Goal: Task Accomplishment & Management: Manage account settings

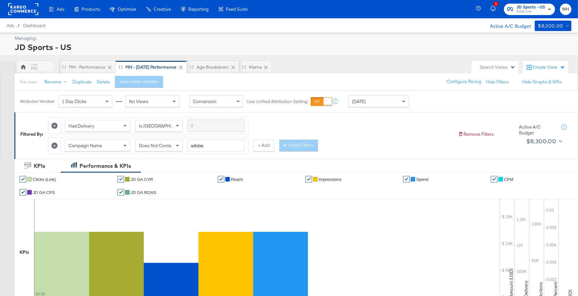
click at [22, 14] on rect at bounding box center [23, 9] width 30 height 12
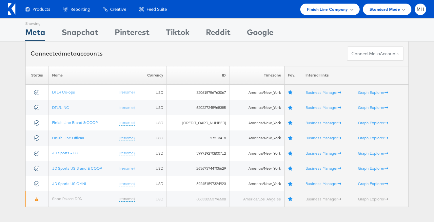
click at [334, 13] on div "Finish Line Company" at bounding box center [329, 9] width 59 height 11
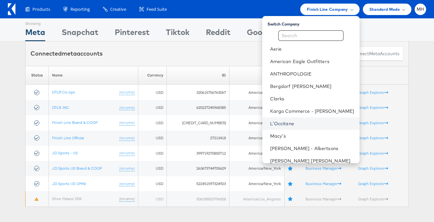
click at [306, 123] on link "L'Occitane" at bounding box center [312, 124] width 84 height 7
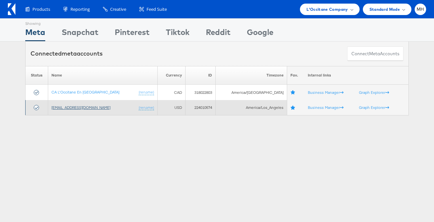
click at [91, 107] on link "social@us.loccitane.com" at bounding box center [80, 107] width 59 height 5
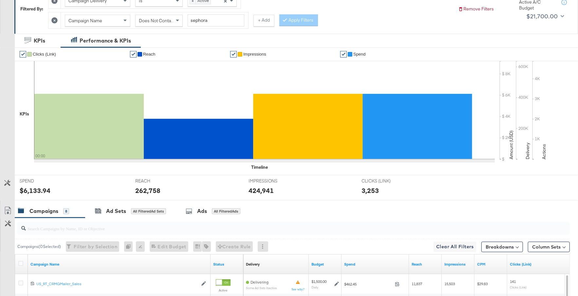
scroll to position [307, 0]
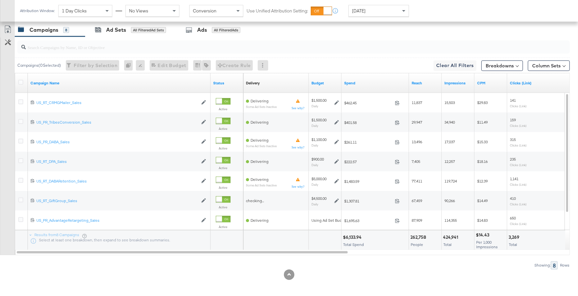
click at [226, 37] on div at bounding box center [292, 47] width 555 height 21
click at [214, 29] on div "All Filtered Ads" at bounding box center [226, 30] width 29 height 6
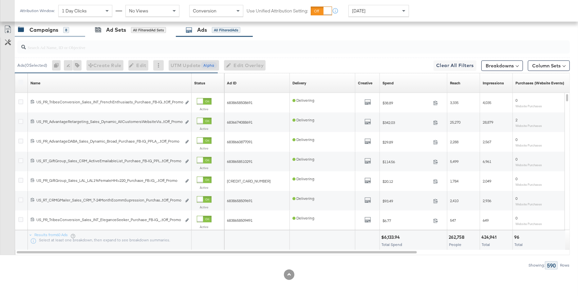
click at [47, 33] on div "Campaigns 8" at bounding box center [50, 30] width 70 height 14
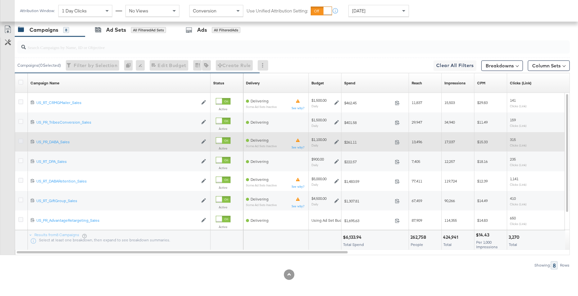
click at [22, 139] on icon at bounding box center [20, 141] width 5 height 5
click at [0, 0] on input "checkbox" at bounding box center [0, 0] width 0 height 0
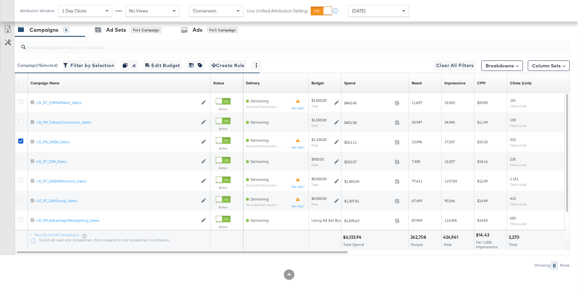
click at [195, 37] on div at bounding box center [292, 47] width 555 height 21
click at [205, 29] on div "Ads for 1 Campaign" at bounding box center [209, 30] width 57 height 8
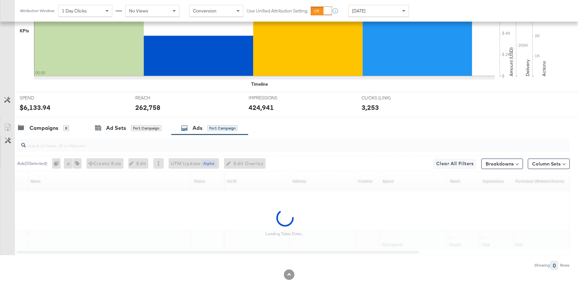
scroll to position [248, 0]
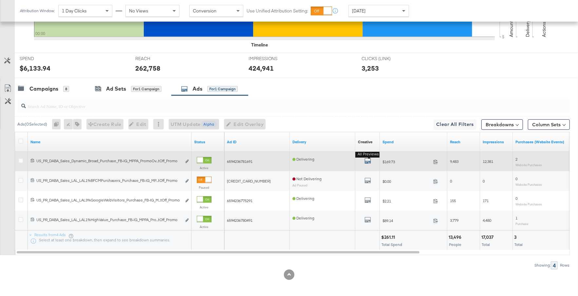
click at [365, 158] on icon "default" at bounding box center [368, 161] width 7 height 7
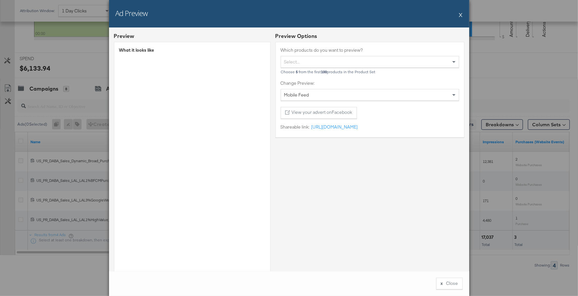
click at [461, 15] on button "X" at bounding box center [461, 14] width 4 height 13
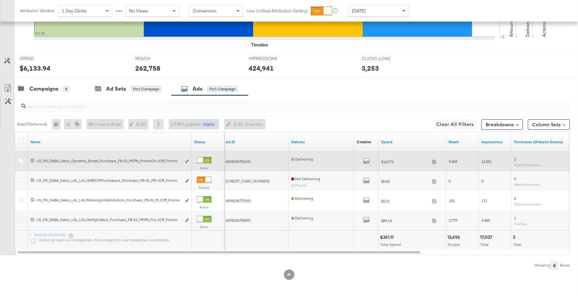
scroll to position [0, 0]
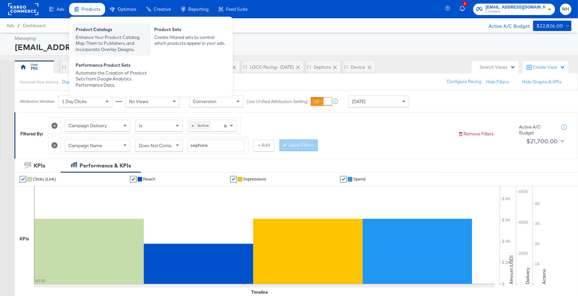
click at [110, 32] on div "Product Catalogs" at bounding box center [112, 31] width 72 height 8
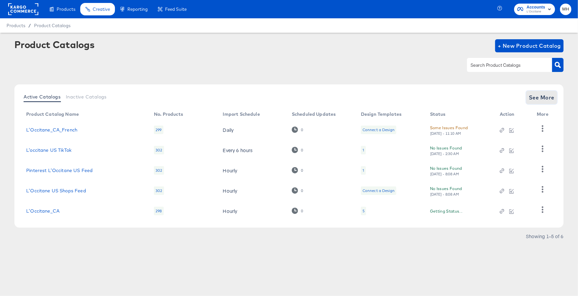
click at [539, 102] on span "See More" at bounding box center [542, 97] width 26 height 9
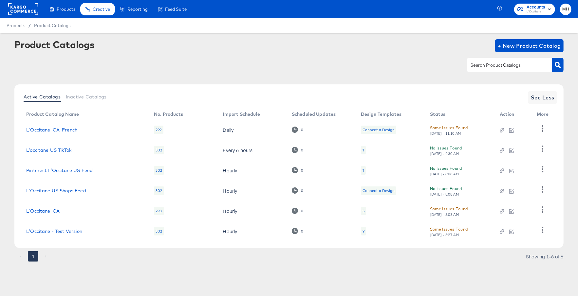
click at [363, 233] on div "9" at bounding box center [364, 231] width 2 height 5
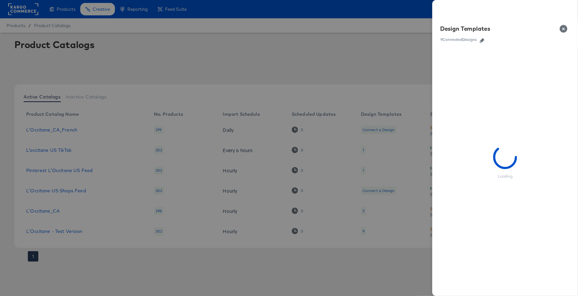
click at [482, 40] on icon "button" at bounding box center [482, 40] width 5 height 5
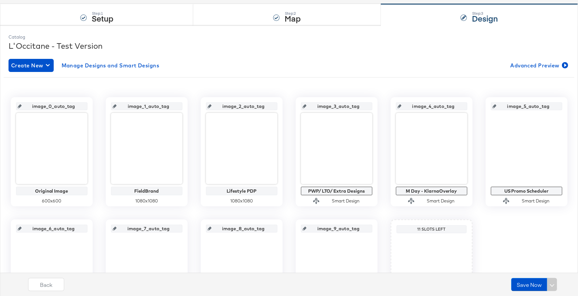
scroll to position [67, 0]
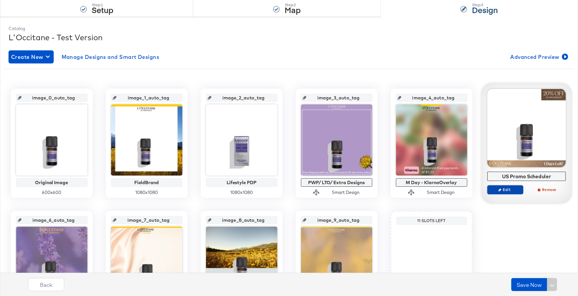
click at [506, 190] on span "Edit" at bounding box center [505, 189] width 30 height 5
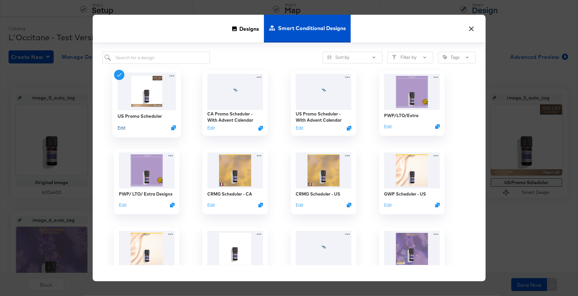
click at [121, 127] on button "Edit" at bounding box center [121, 128] width 8 height 6
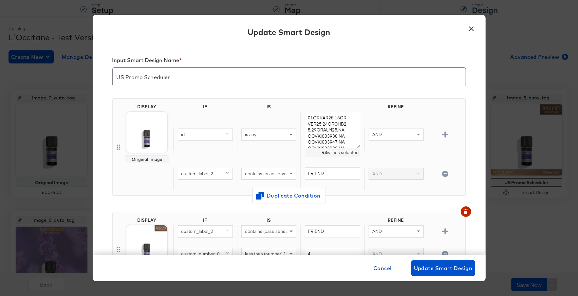
click at [471, 26] on button "×" at bounding box center [472, 27] width 12 height 12
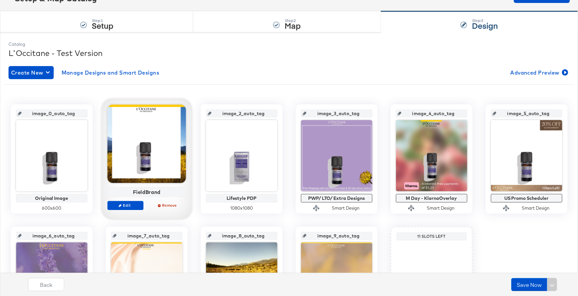
scroll to position [0, 0]
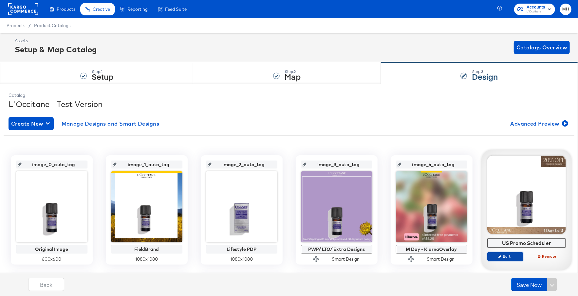
click at [512, 256] on span "Edit" at bounding box center [505, 256] width 30 height 5
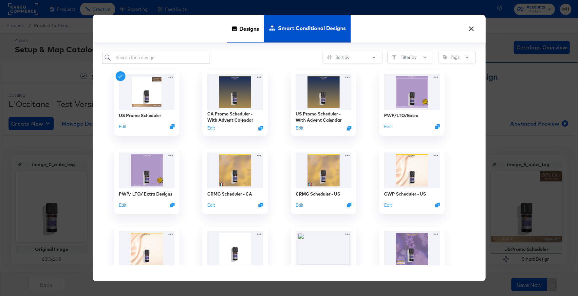
click at [243, 32] on span "Designs" at bounding box center [249, 28] width 20 height 29
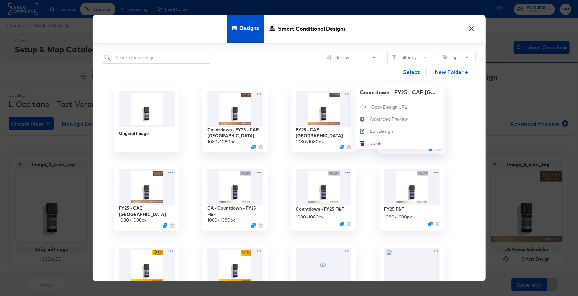
click at [440, 92] on div "Countdown - FY25 - CAE US 1080 × 1080 px Countdown - FY25 - CAE US Copy Design …" at bounding box center [412, 120] width 88 height 79
click at [370, 131] on div "Edit Design Edit Design" at bounding box center [370, 131] width 0 height 0
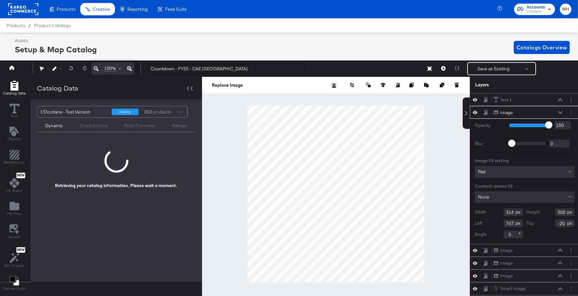
scroll to position [0, 2]
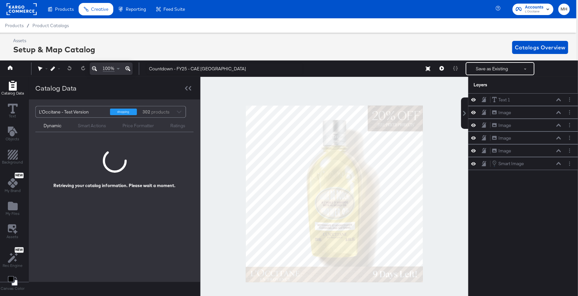
click at [432, 271] on div at bounding box center [334, 194] width 268 height 234
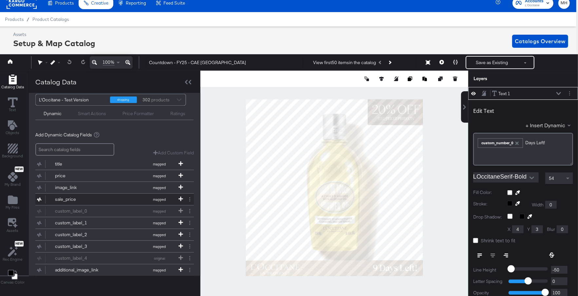
scroll to position [0, 0]
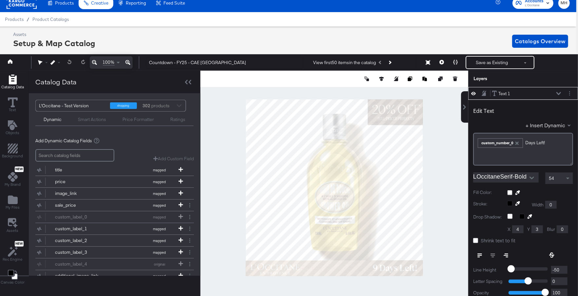
click at [96, 119] on div "Smart Actions" at bounding box center [92, 120] width 28 height 6
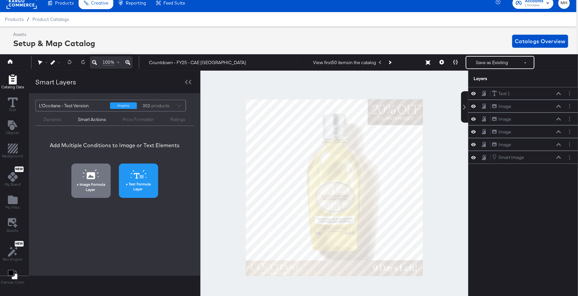
click at [129, 180] on button "Text Formula Layer" at bounding box center [138, 181] width 39 height 34
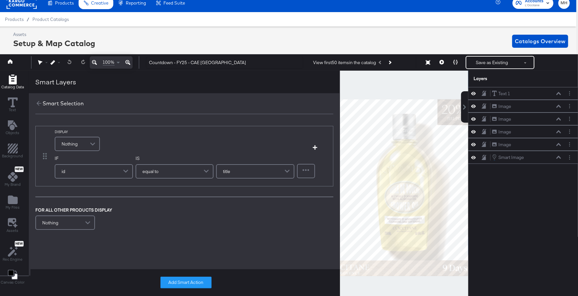
click at [89, 142] on span at bounding box center [93, 144] width 11 height 13
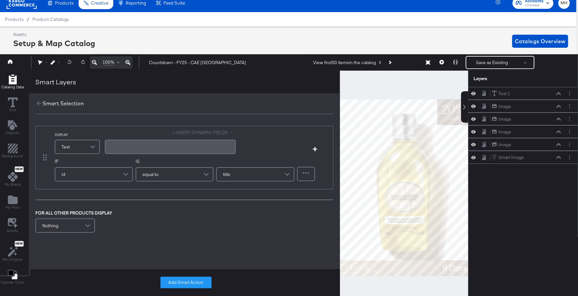
click at [141, 145] on div "﻿" at bounding box center [170, 147] width 123 height 6
click at [174, 133] on button "+ INSERT DYNAMIC FIELDS" at bounding box center [204, 133] width 64 height 6
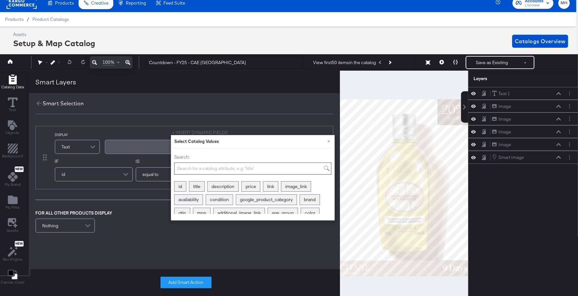
click at [207, 170] on input "Search:" at bounding box center [252, 169] width 157 height 12
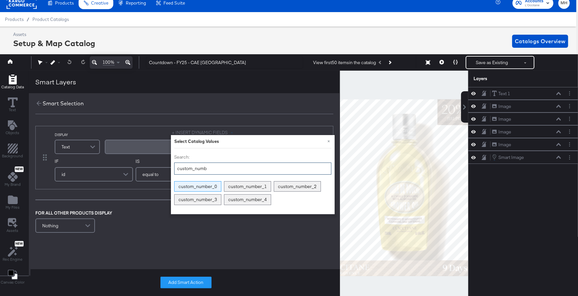
type input "custom_numb"
click at [206, 185] on div "custom_number_0" at bounding box center [198, 187] width 47 height 10
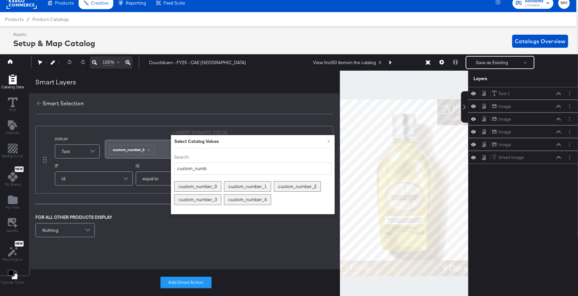
click at [154, 126] on div "DISPLAY Text + INSERT DYNAMIC FIELDS × Select Catalog Values Search: custom_num…" at bounding box center [184, 160] width 298 height 68
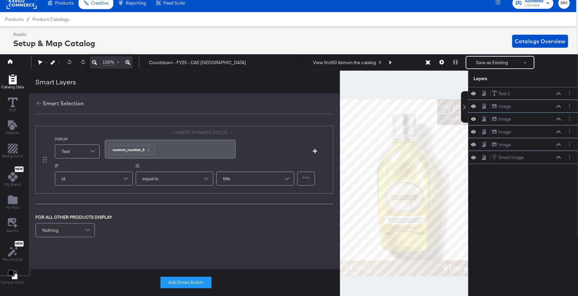
click at [183, 155] on div "﻿ ﻿ custom_number_0 ﻿" at bounding box center [170, 149] width 131 height 19
click at [108, 181] on div "id" at bounding box center [93, 178] width 77 height 13
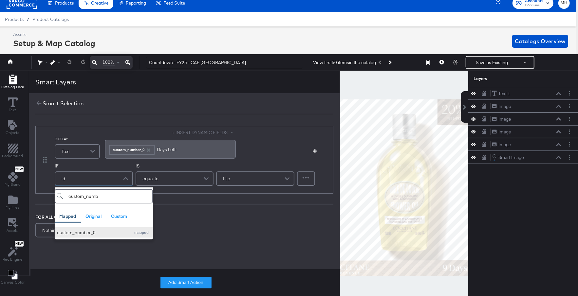
type input "custom_numb"
click at [108, 232] on div "custom_number_0" at bounding box center [92, 233] width 71 height 6
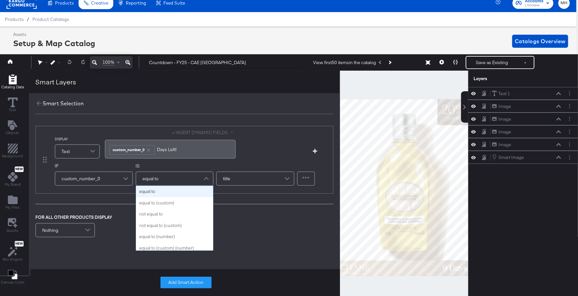
click at [201, 180] on span at bounding box center [206, 178] width 11 height 13
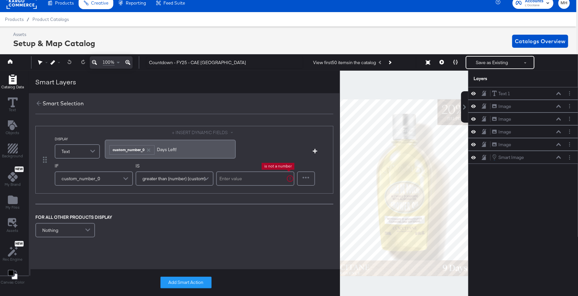
click at [247, 180] on input "text" at bounding box center [255, 179] width 78 height 14
type input "1"
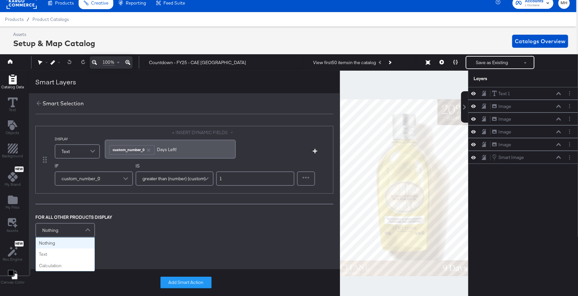
click at [76, 233] on div "Nothing" at bounding box center [65, 230] width 58 height 13
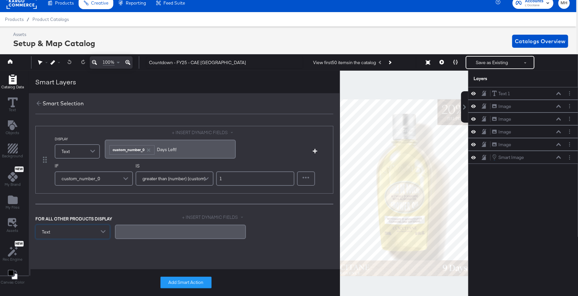
click at [136, 231] on div "﻿" at bounding box center [180, 232] width 123 height 6
click at [182, 285] on button "Add Smart Action" at bounding box center [186, 283] width 51 height 12
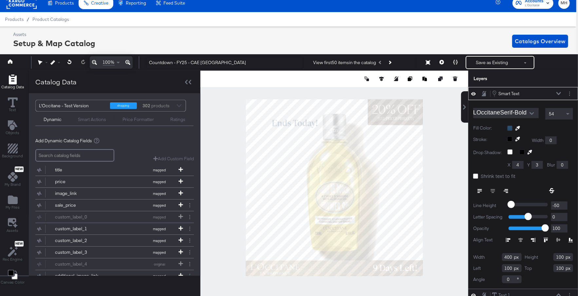
click at [511, 128] on div at bounding box center [540, 128] width 66 height 5
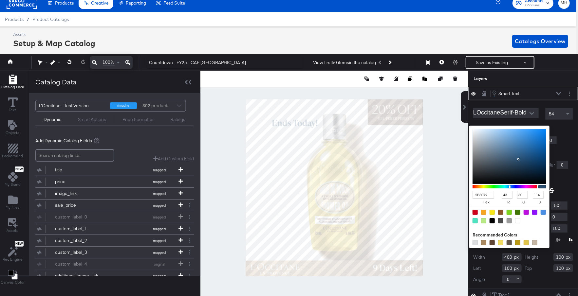
click at [519, 219] on div at bounding box center [517, 221] width 5 height 5
type input "FFFFFF"
type input "255"
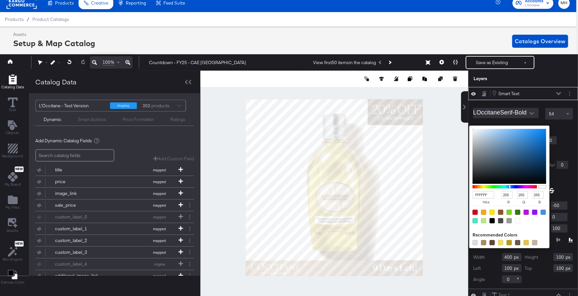
click at [559, 127] on div "FFFFFF hex 255 r 255 g 255 b 100 a Recommended Colors" at bounding box center [540, 128] width 66 height 5
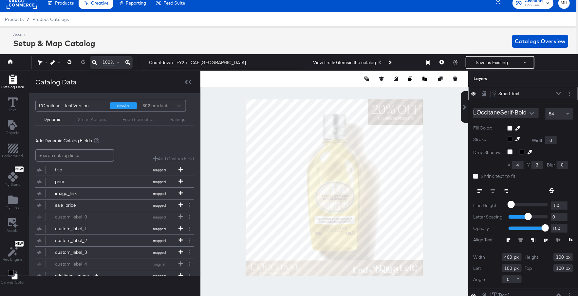
type input "462"
type input "945"
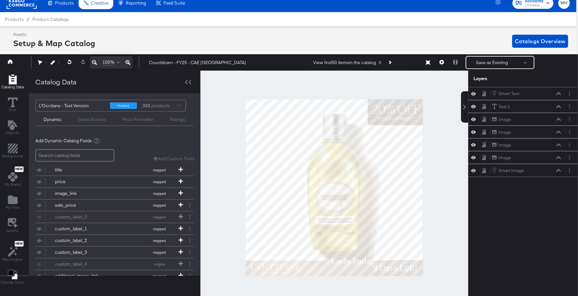
scroll to position [0, 0]
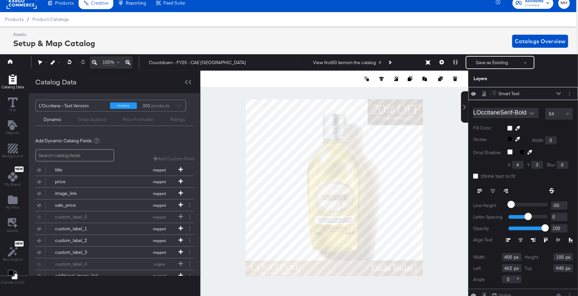
type input "706"
type input "986"
click at [557, 114] on div "54" at bounding box center [559, 113] width 27 height 11
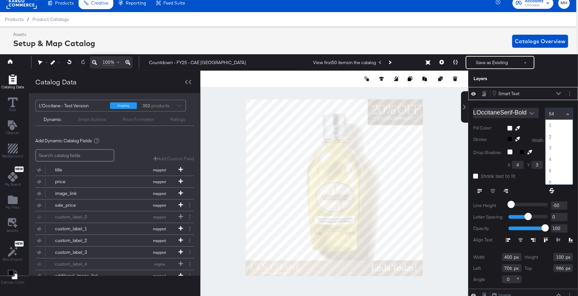
scroll to position [600, 0]
click at [569, 115] on span at bounding box center [569, 113] width 8 height 11
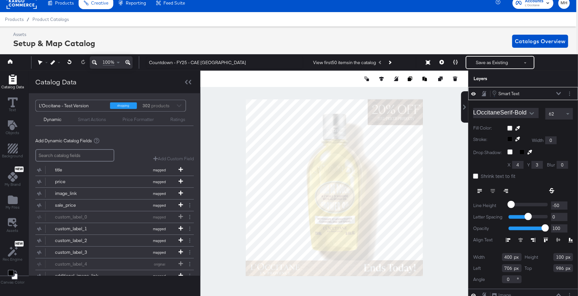
type input "681"
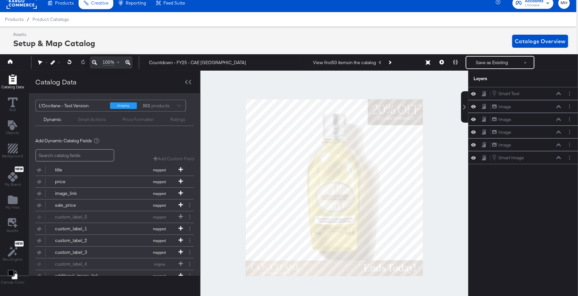
click at [436, 267] on div at bounding box center [334, 188] width 268 height 234
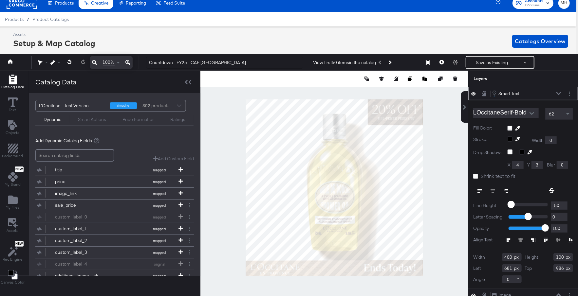
click at [530, 115] on icon "Open" at bounding box center [532, 113] width 5 height 5
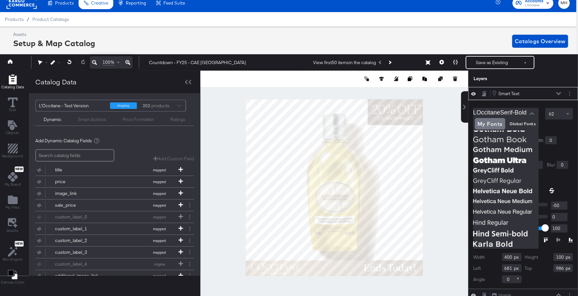
scroll to position [640, 0]
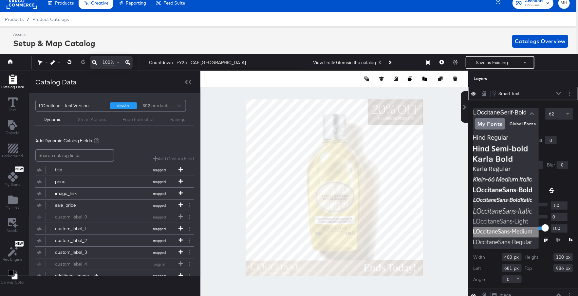
click at [504, 229] on img at bounding box center [506, 232] width 66 height 10
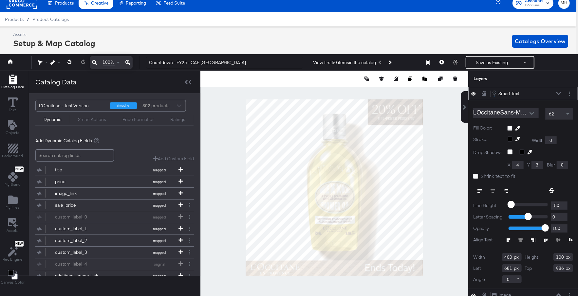
click at [522, 112] on input "LOccitaneSans-Medium" at bounding box center [501, 113] width 56 height 10
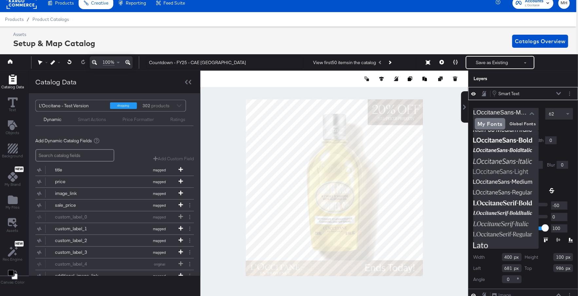
scroll to position [689, 0]
click at [507, 231] on img at bounding box center [506, 236] width 66 height 10
type input "LOccitaneSerif-Regular"
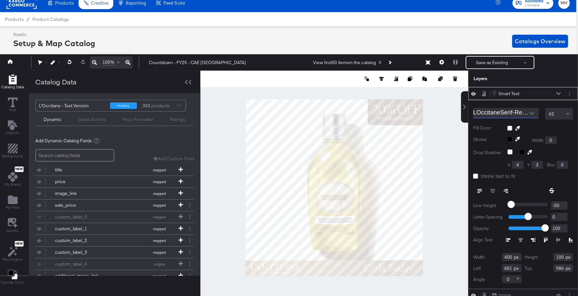
click at [440, 231] on div at bounding box center [334, 188] width 268 height 234
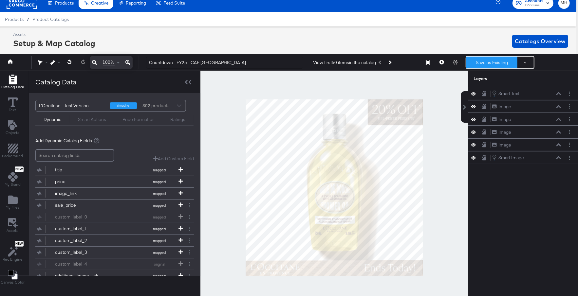
click at [495, 63] on button "Save as Existing" at bounding box center [491, 63] width 51 height 12
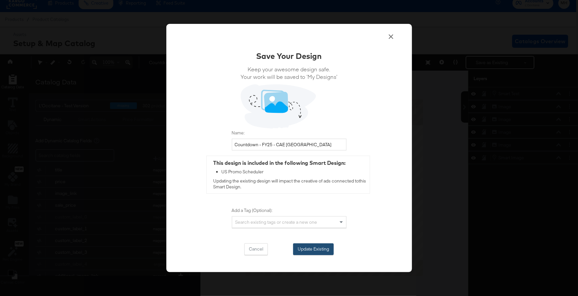
click at [321, 250] on button "Update Existing" at bounding box center [313, 250] width 41 height 12
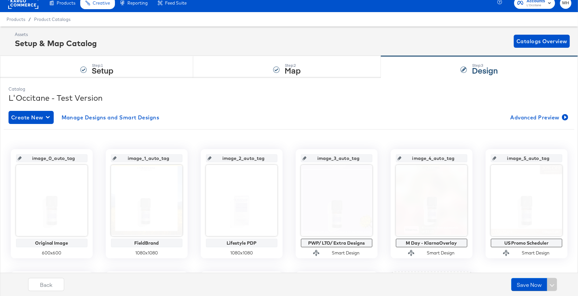
scroll to position [19, 0]
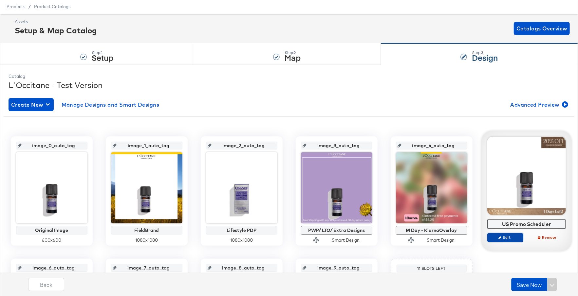
click at [510, 240] on button "Edit" at bounding box center [505, 237] width 36 height 9
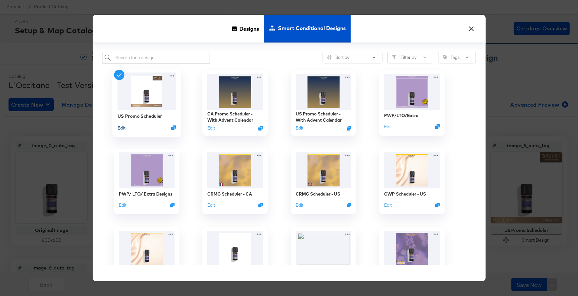
click at [120, 127] on button "Edit" at bounding box center [121, 128] width 8 height 6
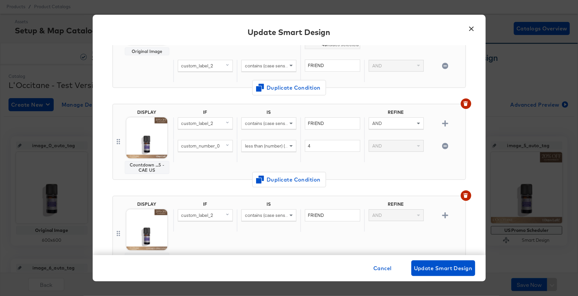
scroll to position [134, 0]
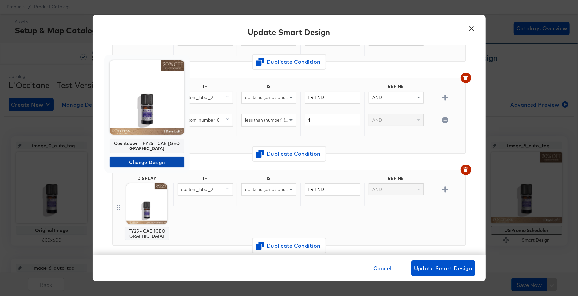
click at [140, 159] on span "Change Design" at bounding box center [146, 163] width 69 height 8
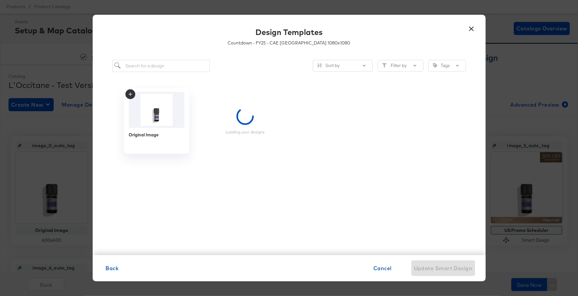
scroll to position [0, 0]
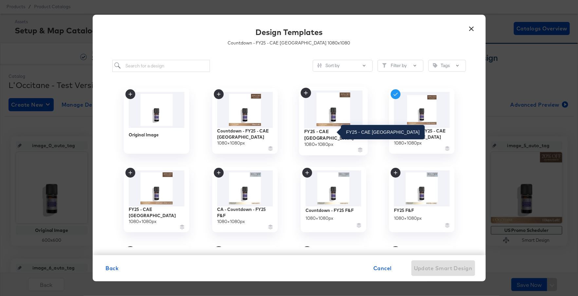
click at [328, 133] on div "FY25 - CAE CA" at bounding box center [333, 134] width 59 height 13
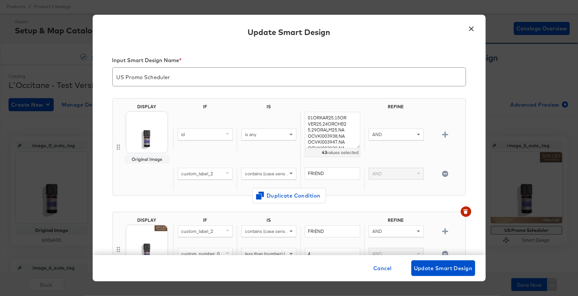
scroll to position [134, 0]
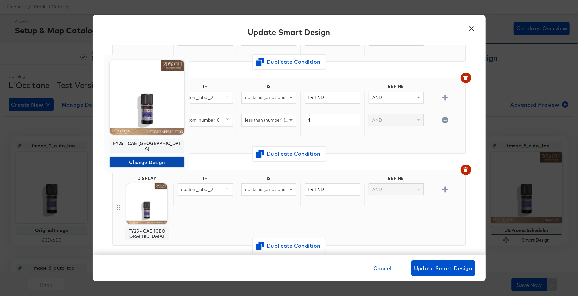
click at [140, 159] on span "Change Design" at bounding box center [146, 163] width 69 height 8
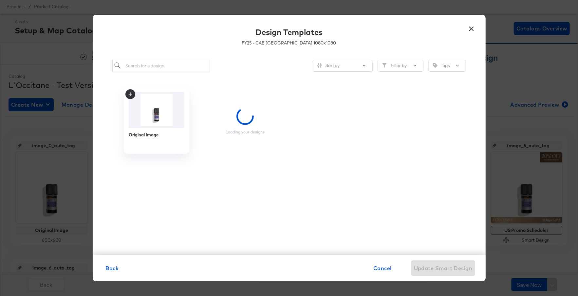
scroll to position [0, 0]
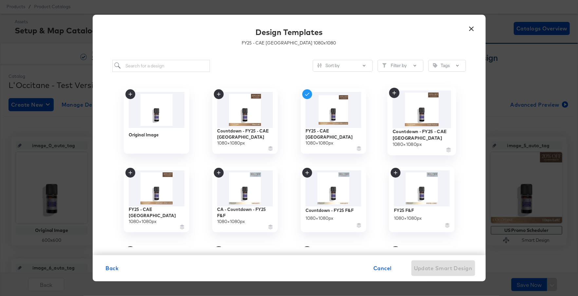
click at [431, 118] on img at bounding box center [421, 109] width 59 height 38
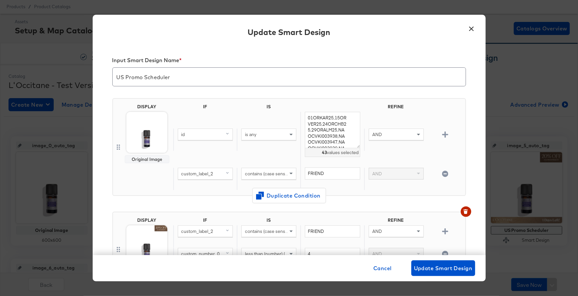
scroll to position [134, 0]
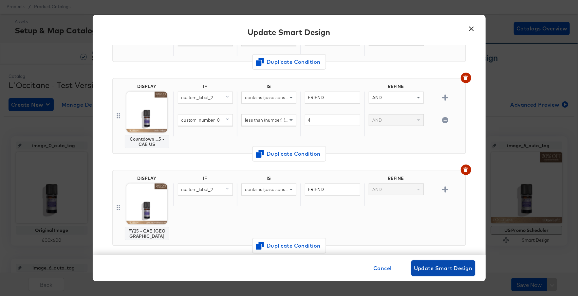
click at [441, 266] on span "Update Smart Design" at bounding box center [443, 268] width 59 height 9
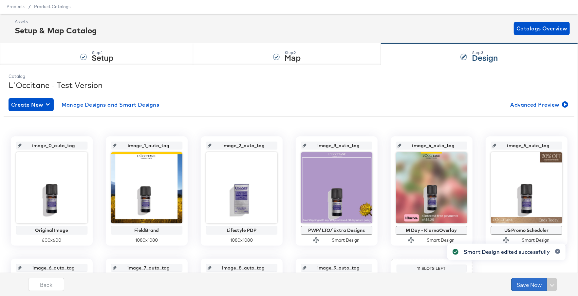
click at [526, 286] on button "Save Now" at bounding box center [529, 284] width 36 height 13
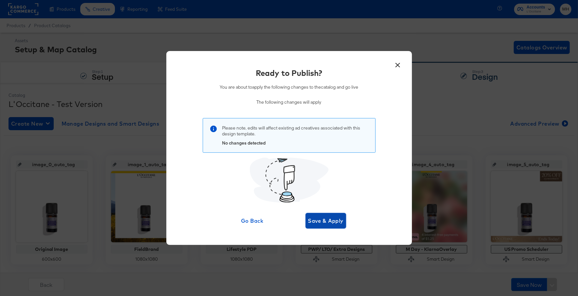
click at [338, 222] on span "Save & Apply" at bounding box center [326, 221] width 36 height 9
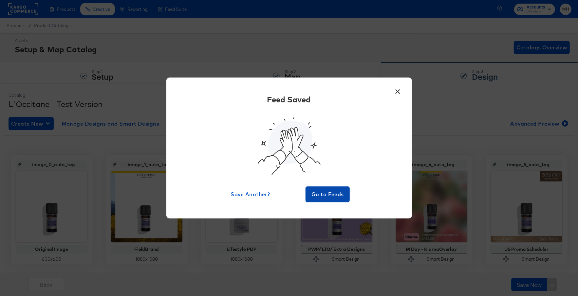
click at [326, 192] on span "Go to Feeds" at bounding box center [327, 194] width 39 height 9
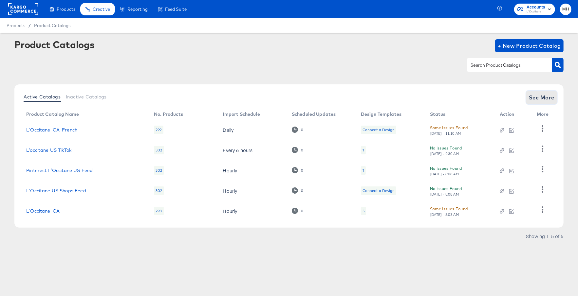
click at [543, 100] on span "See More" at bounding box center [542, 97] width 26 height 9
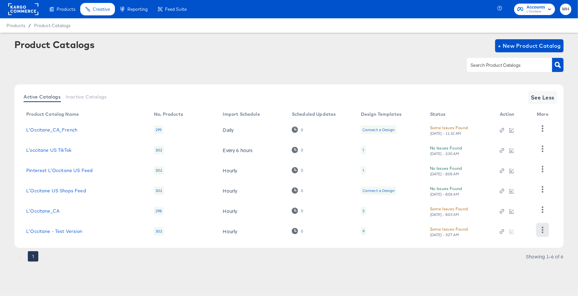
click at [541, 228] on icon "button" at bounding box center [543, 230] width 6 height 6
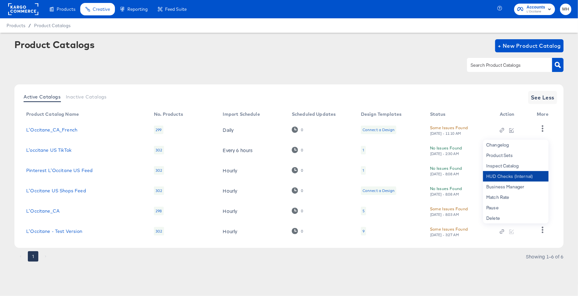
click at [508, 179] on div "HUD Checks (Internal)" at bounding box center [516, 176] width 66 height 10
click at [364, 209] on div "5" at bounding box center [364, 211] width 2 height 5
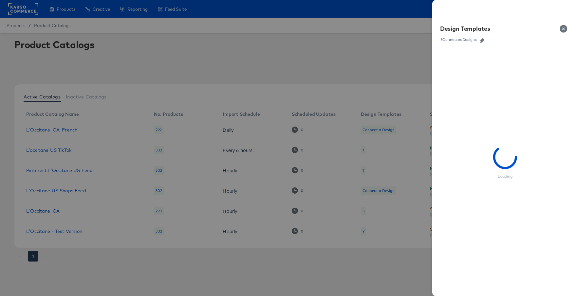
click at [483, 40] on icon "button" at bounding box center [482, 40] width 5 height 5
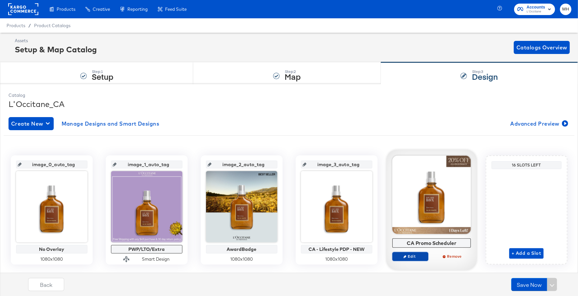
click at [409, 257] on span "Edit" at bounding box center [410, 256] width 30 height 5
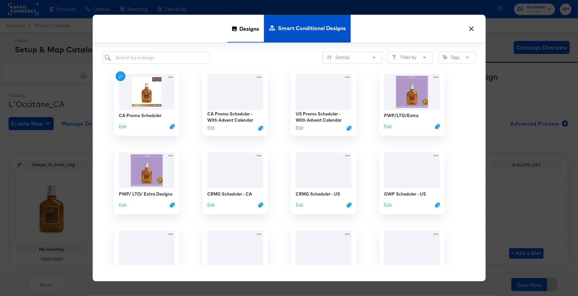
click at [243, 37] on span "Designs" at bounding box center [249, 28] width 20 height 29
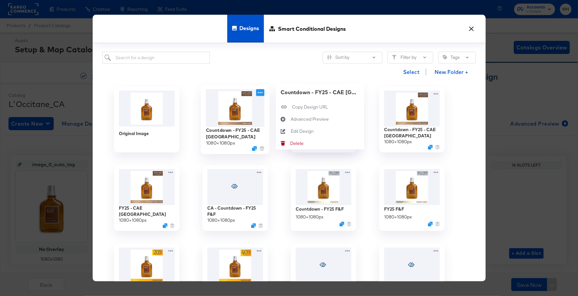
click at [260, 92] on icon at bounding box center [260, 92] width 8 height 7
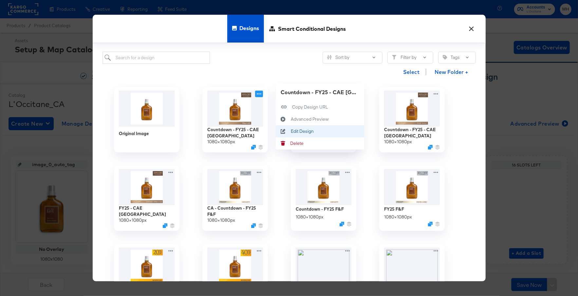
click at [290, 131] on icon at bounding box center [283, 131] width 15 height 5
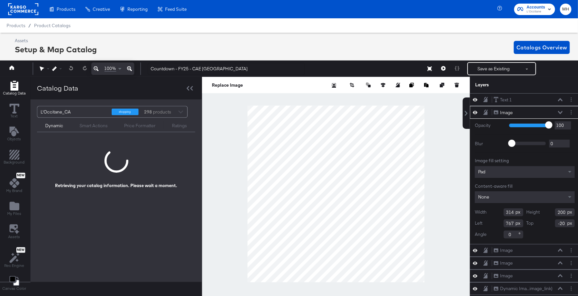
scroll to position [0, 2]
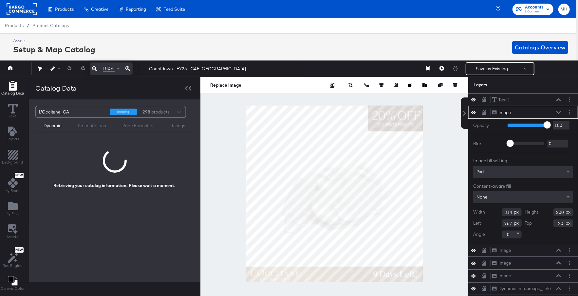
click at [93, 129] on div "Dynamic Smart Actions Price Formatter Ratings" at bounding box center [114, 125] width 158 height 14
click at [91, 127] on div "Smart Actions" at bounding box center [92, 126] width 28 height 6
click at [80, 163] on div "Retrieving your catalog information. Please wait a moment." at bounding box center [115, 165] width 122 height 52
click at [181, 204] on div "L'Occitane_CA shopping 298 products Dynamic Smart Actions Price Formatter Ratin…" at bounding box center [115, 191] width 172 height 183
click at [133, 177] on div "Retrieving your catalog information. Please wait a moment." at bounding box center [115, 165] width 122 height 52
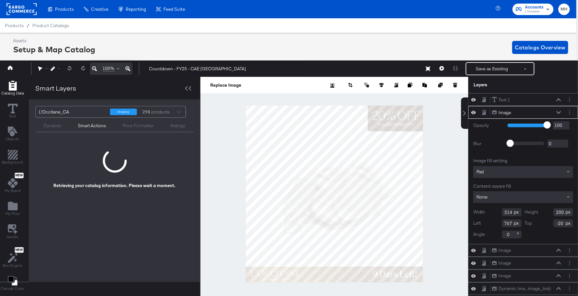
click at [51, 125] on div "Dynamic" at bounding box center [53, 126] width 18 height 6
click at [413, 278] on div at bounding box center [334, 194] width 268 height 234
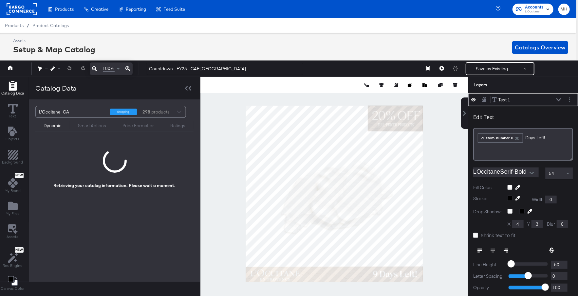
scroll to position [6, 2]
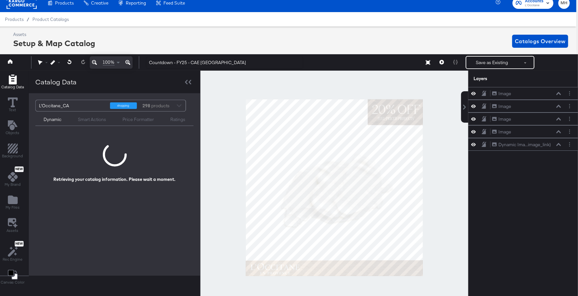
click at [431, 251] on div at bounding box center [334, 188] width 268 height 234
click at [90, 116] on div "Smart Actions" at bounding box center [92, 119] width 45 height 8
click at [15, 154] on span "Background" at bounding box center [12, 156] width 21 height 5
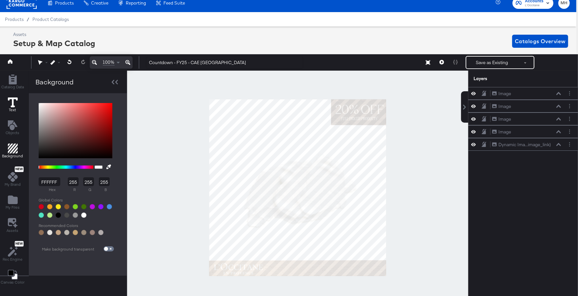
click at [10, 99] on icon at bounding box center [13, 103] width 10 height 10
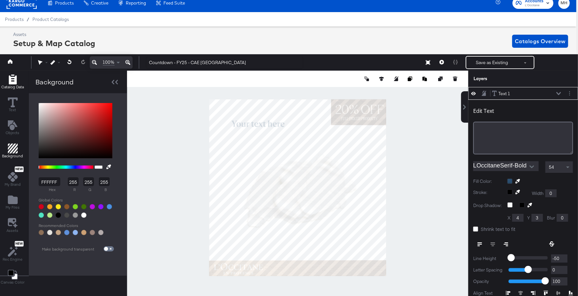
click at [12, 82] on icon "Add Rectangle" at bounding box center [13, 80] width 8 height 10
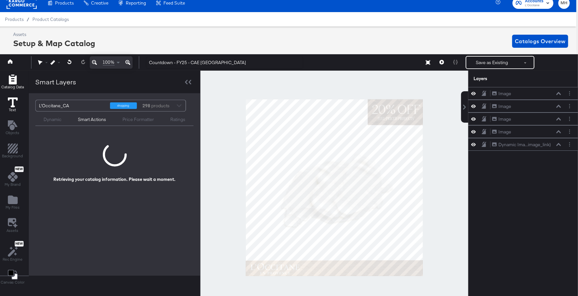
click at [13, 106] on icon at bounding box center [13, 103] width 10 height 10
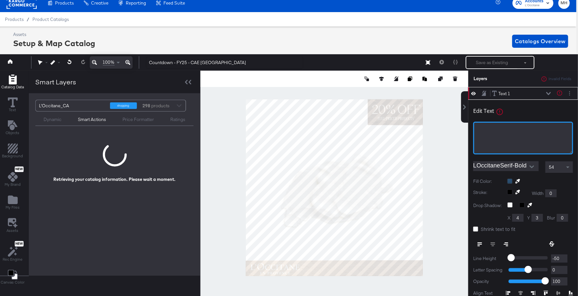
click at [511, 137] on div "﻿" at bounding box center [523, 138] width 100 height 33
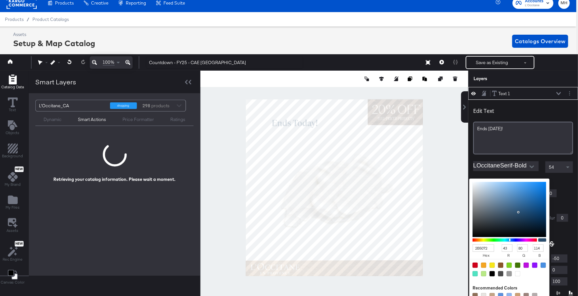
click at [510, 181] on div "2B5072 hex 43 r 80 g 114 b 100 a Recommended Colors" at bounding box center [540, 181] width 66 height 5
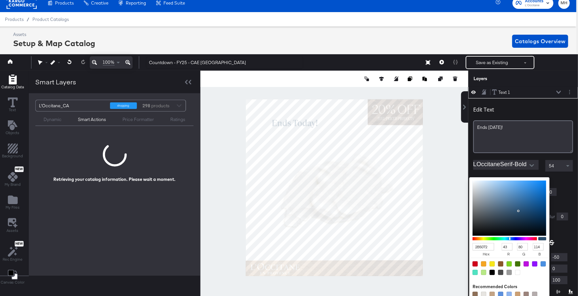
click at [517, 272] on div at bounding box center [517, 272] width 5 height 5
type input "FFFFFF"
type input "255"
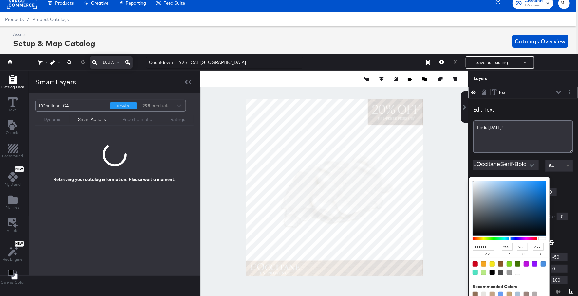
click at [565, 165] on span at bounding box center [569, 166] width 8 height 11
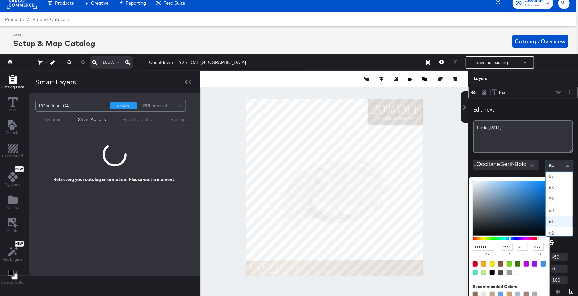
scroll to position [664, 0]
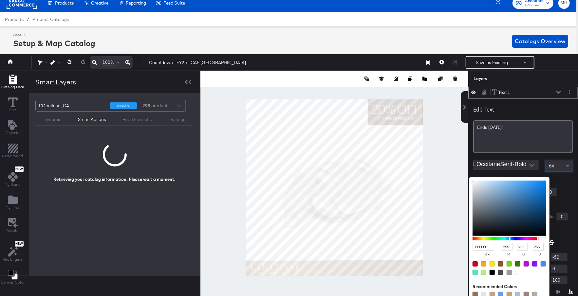
click at [565, 178] on div "FFFFFF hex 255 r 255 g 255 b 100 a Recommended Colors" at bounding box center [540, 180] width 66 height 5
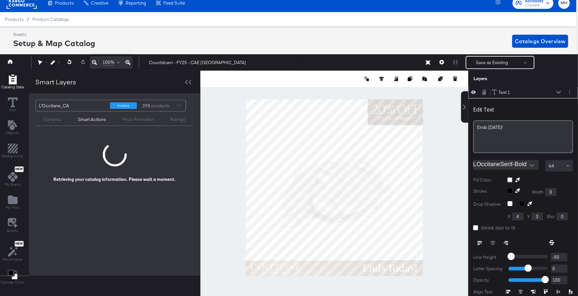
type input "681"
type input "988"
click at [429, 261] on div at bounding box center [334, 188] width 268 height 234
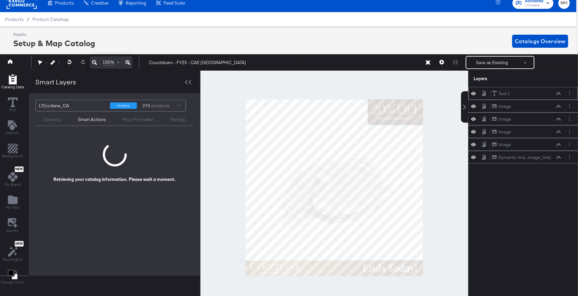
click at [561, 94] on icon at bounding box center [559, 93] width 5 height 3
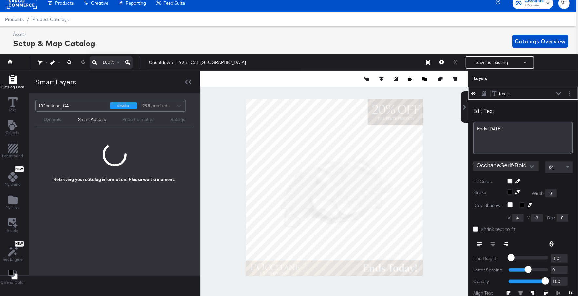
click at [531, 165] on icon "Open" at bounding box center [532, 167] width 5 height 5
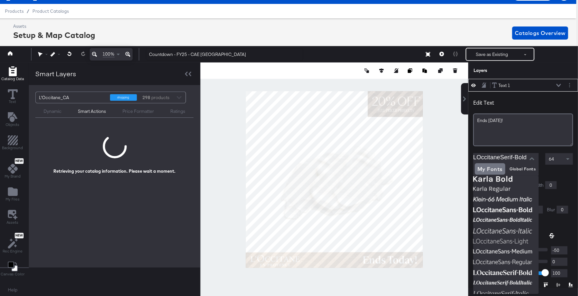
scroll to position [727, 0]
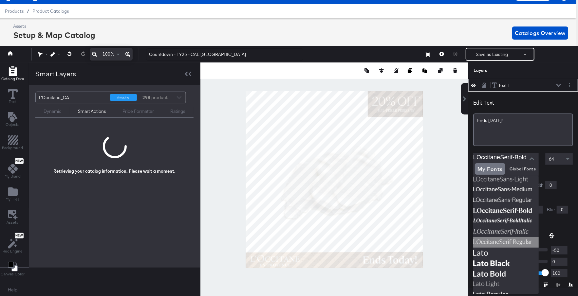
click at [498, 240] on img at bounding box center [506, 243] width 66 height 10
type input "LOccitaneSerif-Regular"
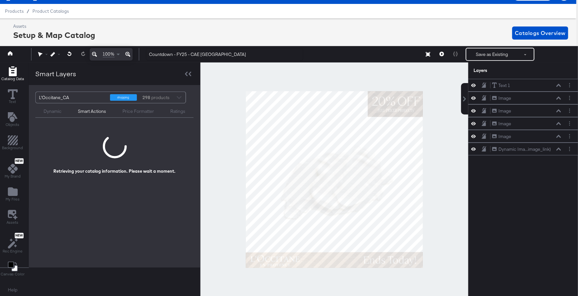
click at [439, 244] on div at bounding box center [334, 180] width 268 height 234
click at [500, 54] on button "Save as Existing" at bounding box center [491, 54] width 51 height 12
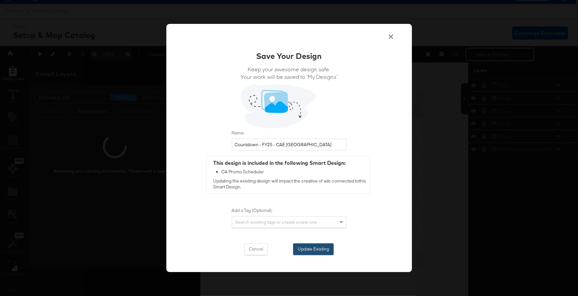
click at [317, 250] on button "Update Existing" at bounding box center [313, 250] width 41 height 12
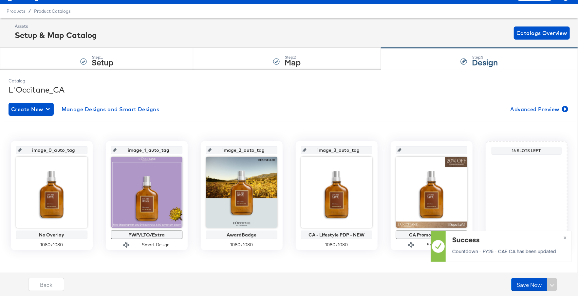
scroll to position [15, 0]
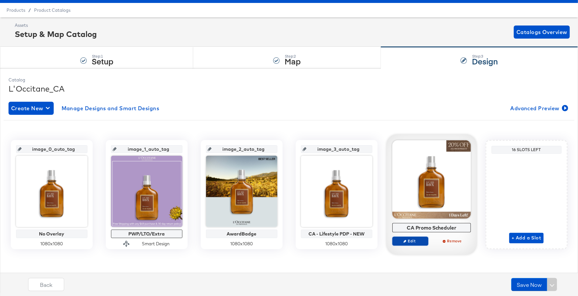
click at [415, 241] on span "Edit" at bounding box center [410, 241] width 30 height 5
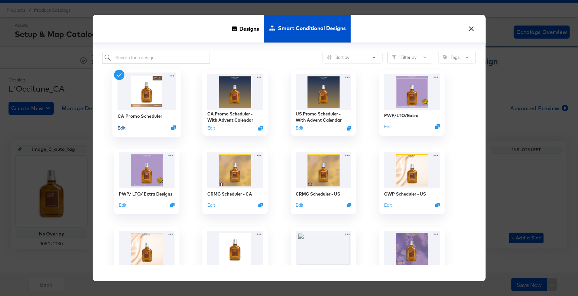
click at [118, 125] on button "Edit" at bounding box center [121, 128] width 8 height 6
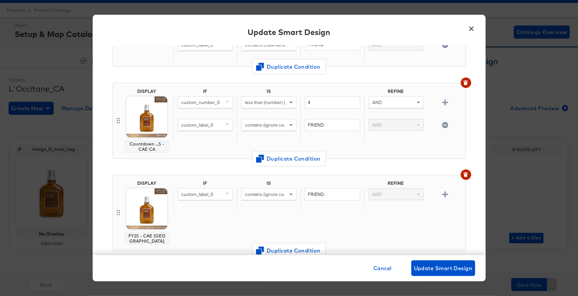
scroll to position [137, 0]
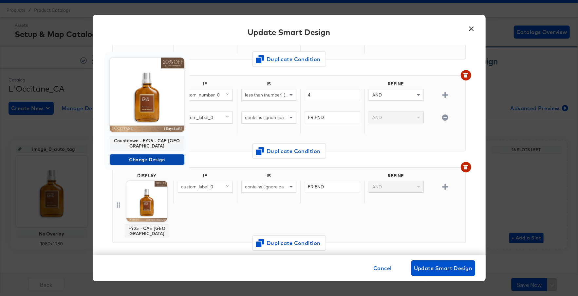
click at [149, 156] on span "Change Design" at bounding box center [146, 160] width 69 height 8
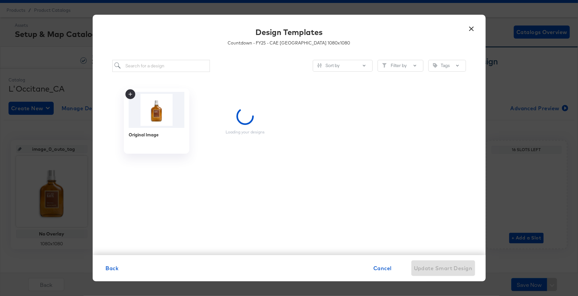
scroll to position [0, 0]
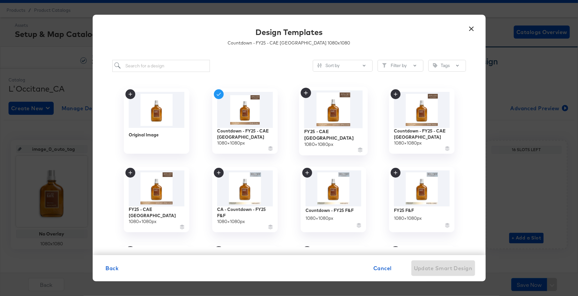
click at [328, 121] on img at bounding box center [333, 109] width 59 height 38
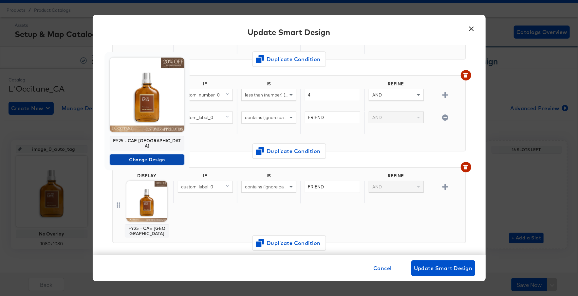
click at [145, 156] on span "Change Design" at bounding box center [146, 160] width 69 height 8
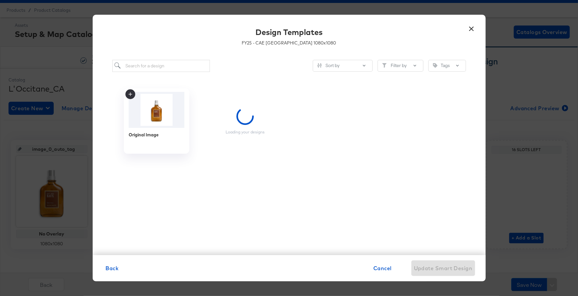
scroll to position [0, 0]
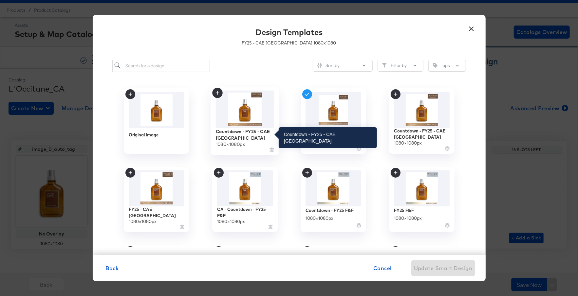
click at [242, 133] on div "Countdown - FY25 - CAE CA" at bounding box center [245, 134] width 59 height 13
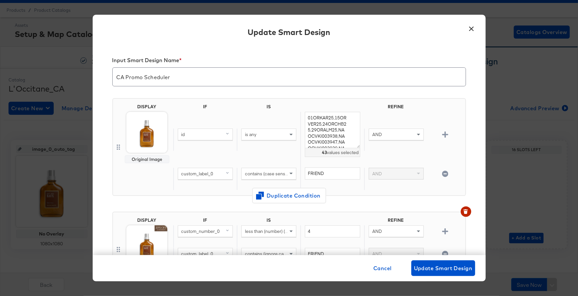
scroll to position [137, 0]
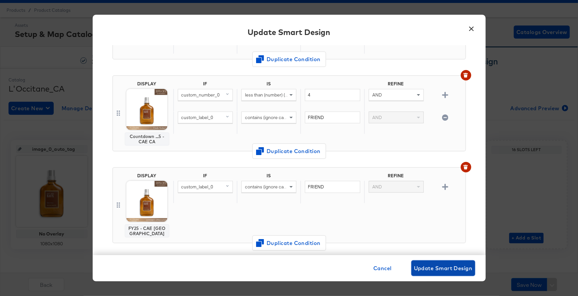
click at [437, 266] on span "Update Smart Design" at bounding box center [443, 268] width 59 height 9
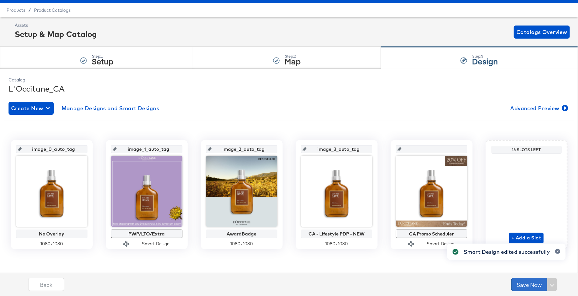
click at [521, 287] on button "Save Now" at bounding box center [529, 284] width 36 height 13
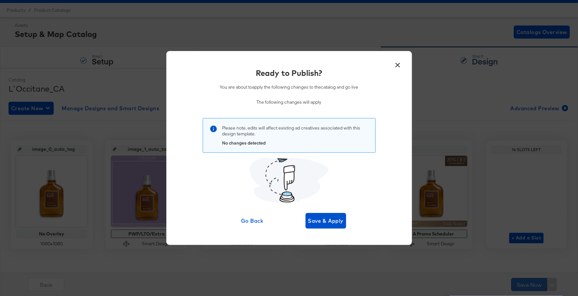
scroll to position [0, 0]
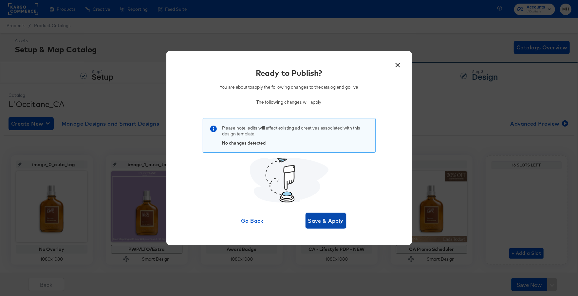
click at [335, 219] on span "Save & Apply" at bounding box center [326, 221] width 36 height 9
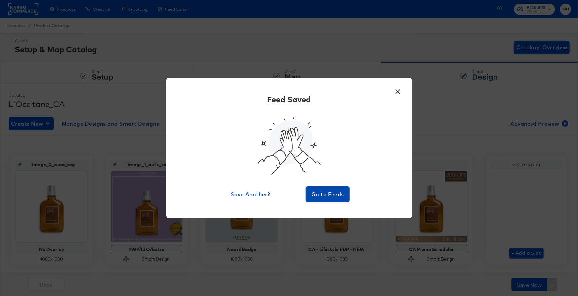
click at [329, 195] on span "Go to Feeds" at bounding box center [327, 194] width 39 height 9
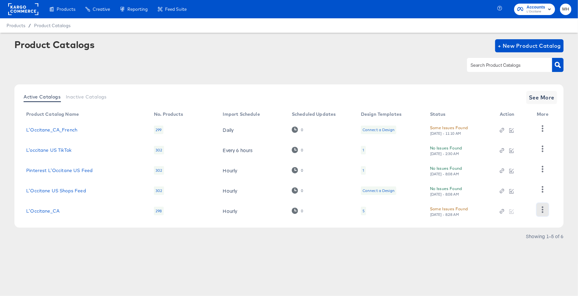
click at [541, 207] on icon "button" at bounding box center [543, 210] width 6 height 6
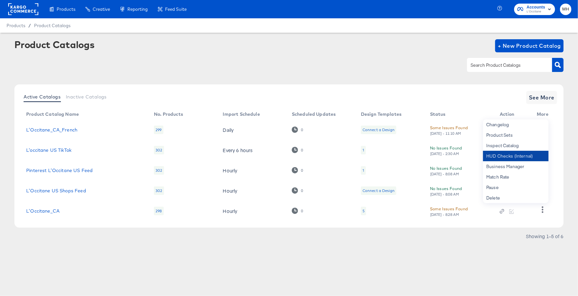
click at [505, 157] on div "HUD Checks (Internal)" at bounding box center [516, 156] width 66 height 10
click at [28, 8] on rect at bounding box center [23, 9] width 30 height 12
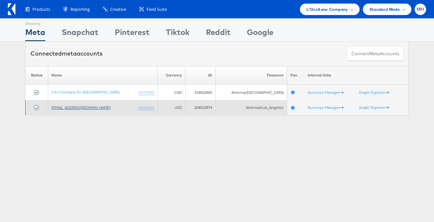
click at [81, 109] on link "[EMAIL_ADDRESS][DOMAIN_NAME]" at bounding box center [80, 107] width 59 height 5
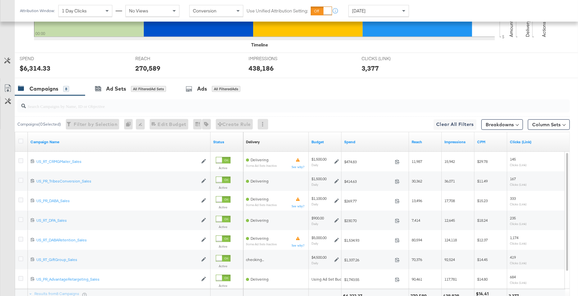
scroll to position [307, 0]
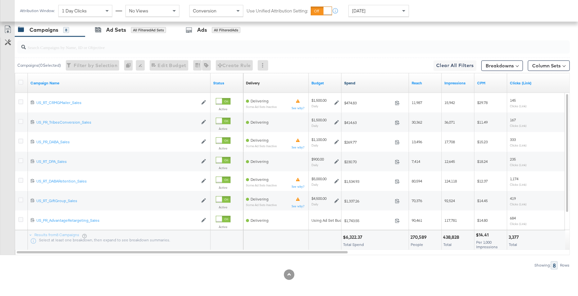
click at [376, 81] on link "Spend" at bounding box center [375, 83] width 62 height 5
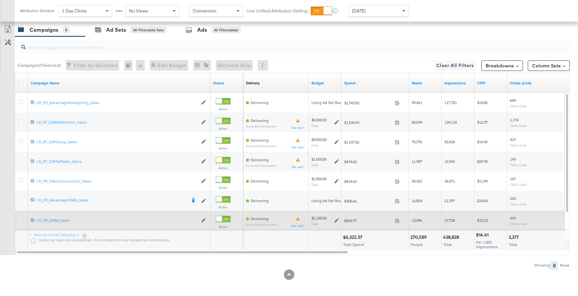
click at [20, 220] on icon at bounding box center [20, 220] width 5 height 5
click at [0, 0] on input "checkbox" at bounding box center [0, 0] width 0 height 0
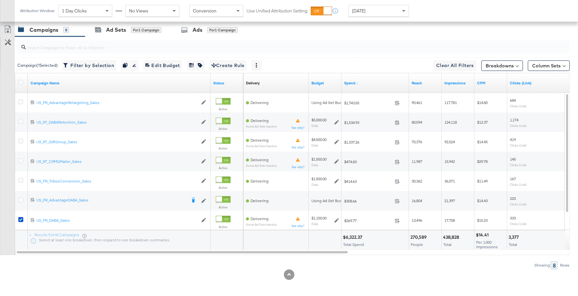
click at [188, 37] on div at bounding box center [292, 47] width 555 height 21
click at [200, 31] on div "Ads" at bounding box center [198, 30] width 10 height 8
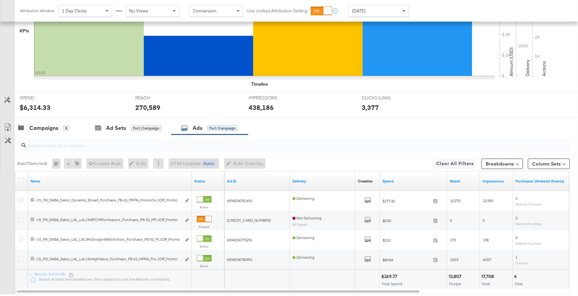
scroll to position [248, 0]
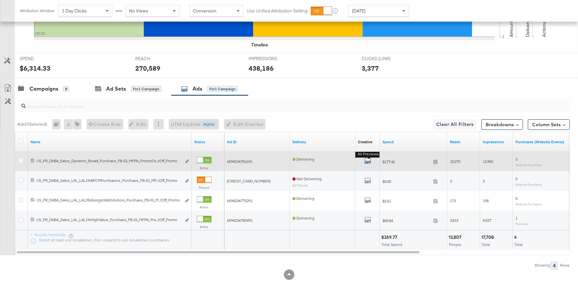
click at [367, 160] on icon "default" at bounding box center [368, 161] width 7 height 7
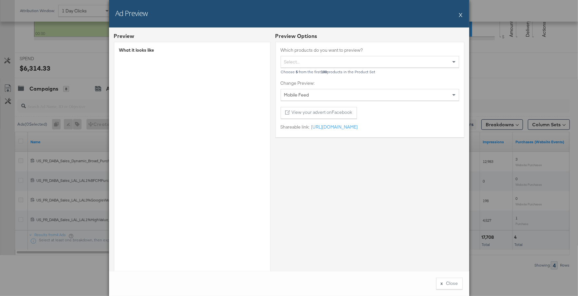
click at [461, 14] on button "X" at bounding box center [461, 14] width 4 height 13
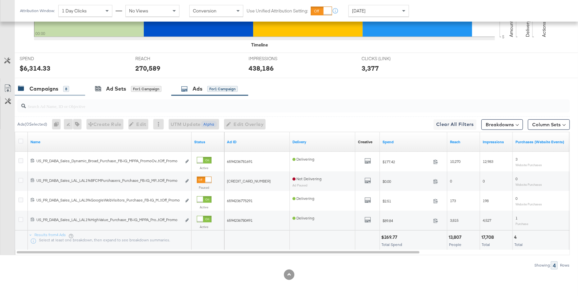
click at [46, 94] on div "Campaigns 8" at bounding box center [50, 89] width 70 height 14
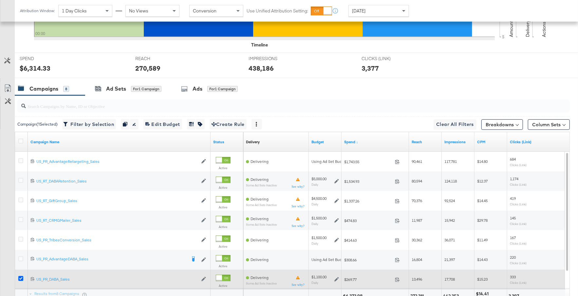
click at [20, 276] on icon at bounding box center [20, 278] width 5 height 5
click at [0, 0] on input "checkbox" at bounding box center [0, 0] width 0 height 0
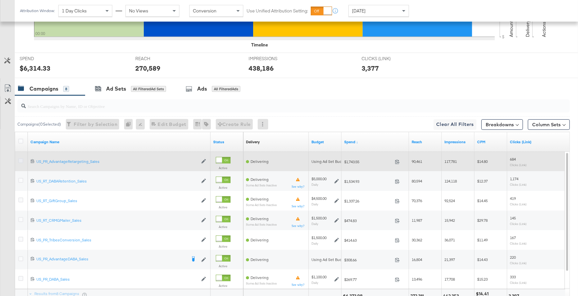
click at [21, 160] on icon at bounding box center [20, 161] width 5 height 5
click at [0, 0] on input "checkbox" at bounding box center [0, 0] width 0 height 0
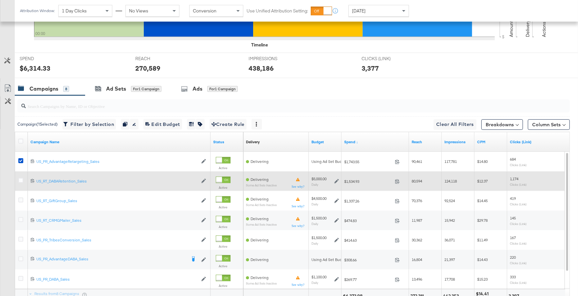
click at [336, 180] on icon at bounding box center [336, 181] width 5 height 5
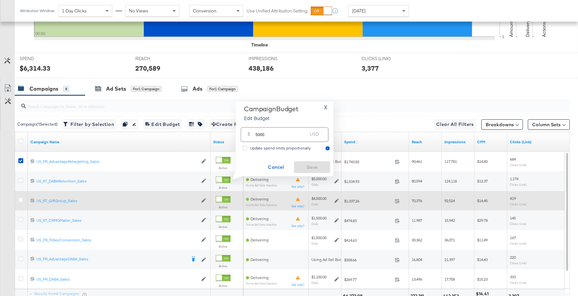
click at [335, 199] on icon at bounding box center [336, 201] width 5 height 5
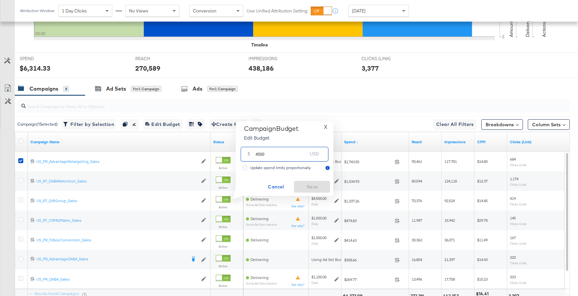
drag, startPoint x: 268, startPoint y: 153, endPoint x: 251, endPoint y: 153, distance: 17.0
click at [251, 153] on div "$ 4500 USD" at bounding box center [285, 154] width 88 height 15
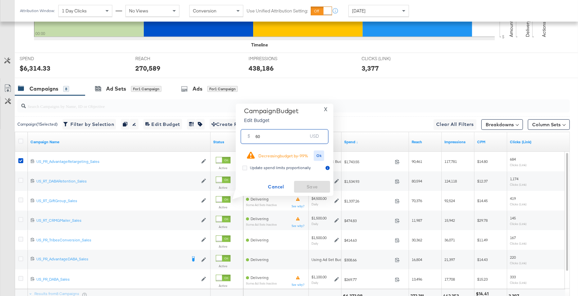
type input "6"
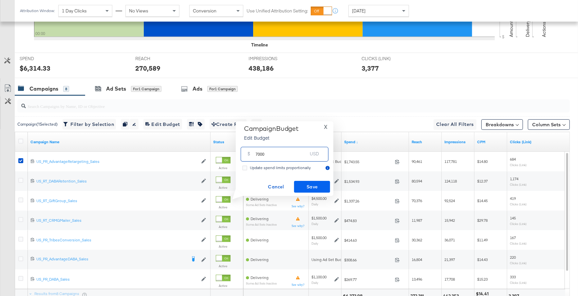
type input "7000"
click at [299, 185] on span "Save" at bounding box center [312, 187] width 31 height 8
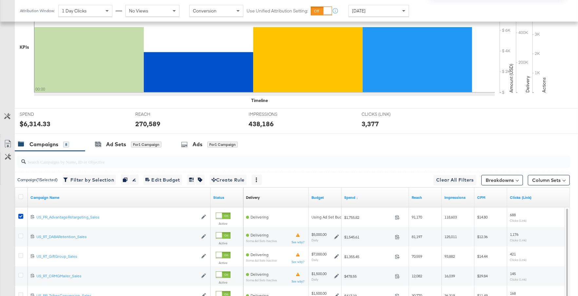
scroll to position [307, 0]
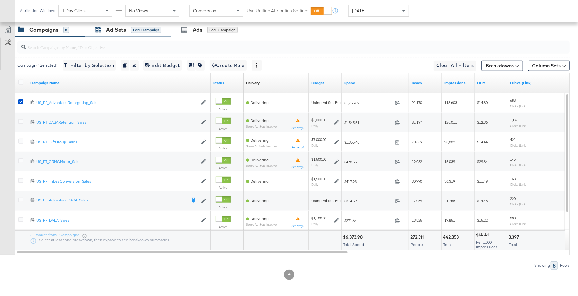
click at [111, 28] on div "Ad Sets" at bounding box center [116, 30] width 20 height 8
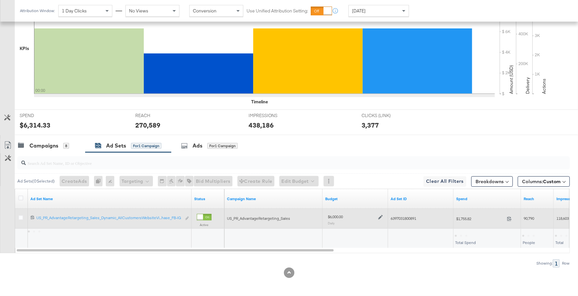
scroll to position [189, 0]
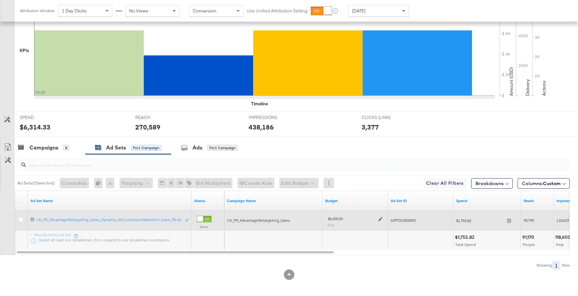
click at [379, 218] on icon at bounding box center [380, 219] width 5 height 5
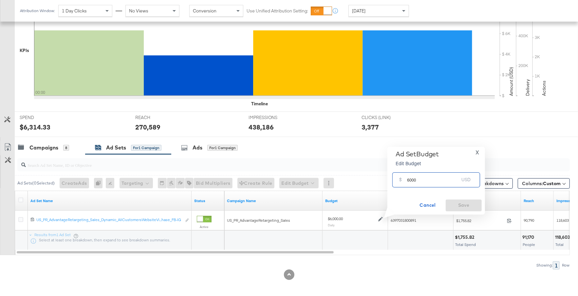
drag, startPoint x: 419, startPoint y: 181, endPoint x: 403, endPoint y: 181, distance: 15.7
click at [402, 181] on div "$ 6000 USD" at bounding box center [436, 180] width 88 height 15
type input "8000"
click at [469, 205] on span "Save" at bounding box center [463, 205] width 31 height 8
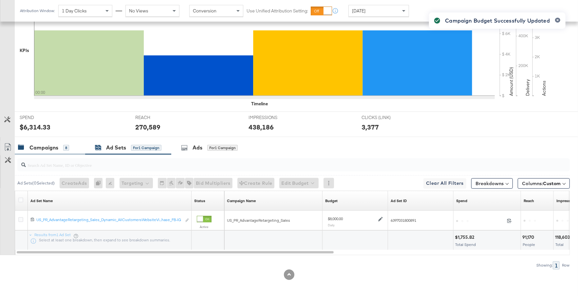
click at [55, 147] on div "Campaigns" at bounding box center [43, 148] width 29 height 8
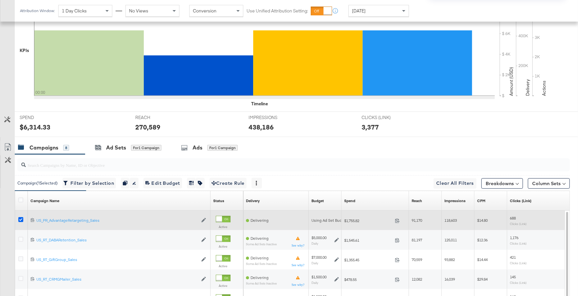
click at [19, 218] on icon at bounding box center [20, 220] width 5 height 5
click at [0, 0] on input "checkbox" at bounding box center [0, 0] width 0 height 0
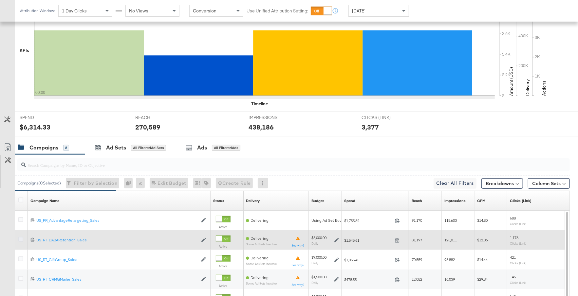
click at [22, 238] on icon at bounding box center [20, 239] width 5 height 5
click at [0, 0] on input "checkbox" at bounding box center [0, 0] width 0 height 0
click at [337, 239] on icon at bounding box center [336, 240] width 5 height 5
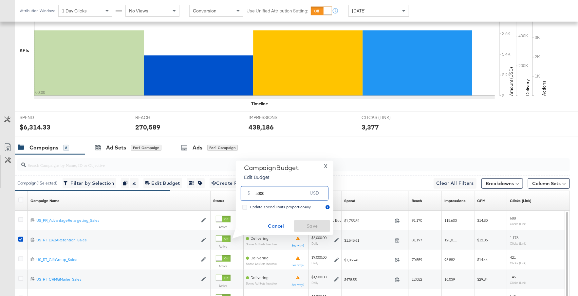
drag, startPoint x: 265, startPoint y: 195, endPoint x: 251, endPoint y: 194, distance: 13.4
click at [250, 194] on div "$ 5000 USD" at bounding box center [285, 193] width 88 height 15
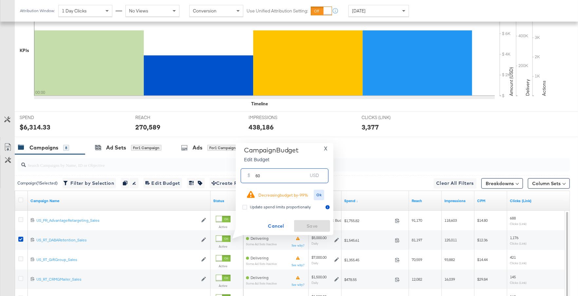
type input "6"
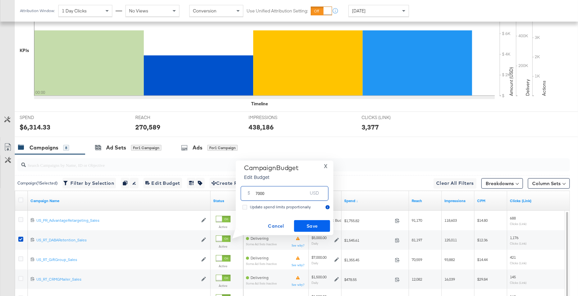
type input "7000"
click at [315, 224] on span "Save" at bounding box center [312, 226] width 31 height 8
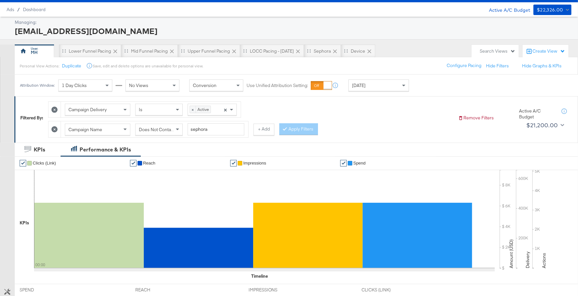
scroll to position [16, 0]
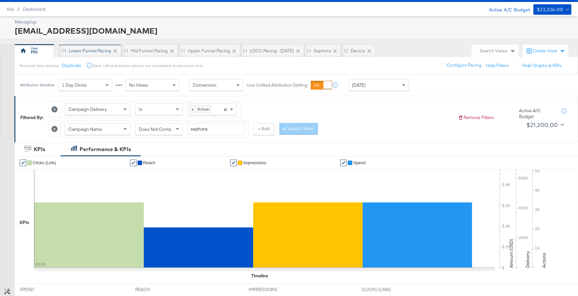
click at [83, 52] on div "Lower Funnel Pacing" at bounding box center [90, 51] width 42 height 6
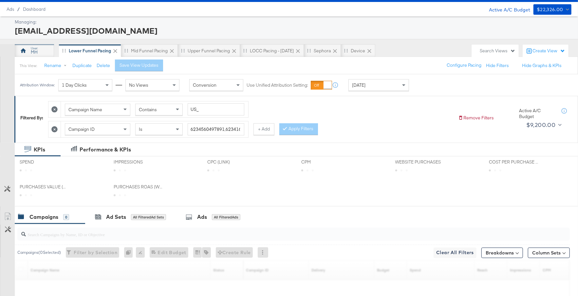
click at [35, 53] on div "MH" at bounding box center [34, 52] width 7 height 6
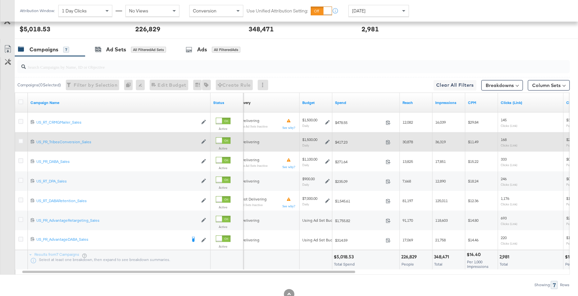
scroll to position [286, 0]
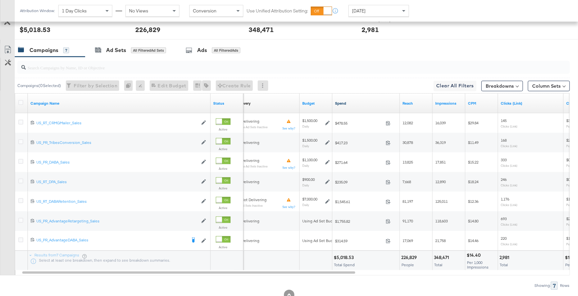
click at [377, 101] on link "Spend" at bounding box center [366, 103] width 62 height 5
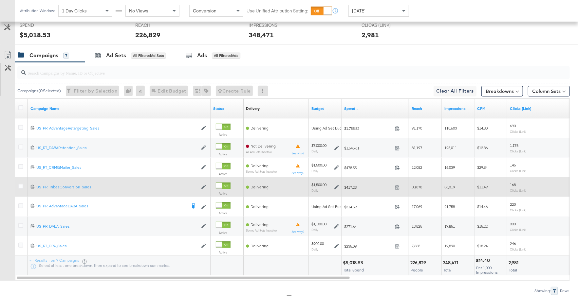
scroll to position [281, 0]
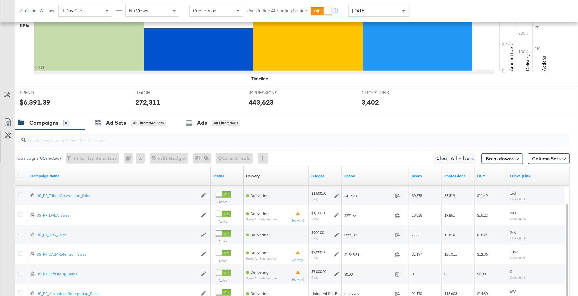
scroll to position [239, 0]
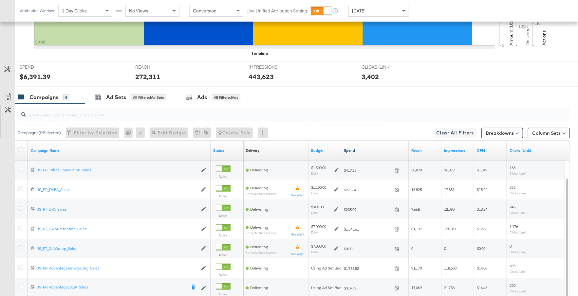
click at [366, 150] on link "Spend" at bounding box center [375, 150] width 62 height 5
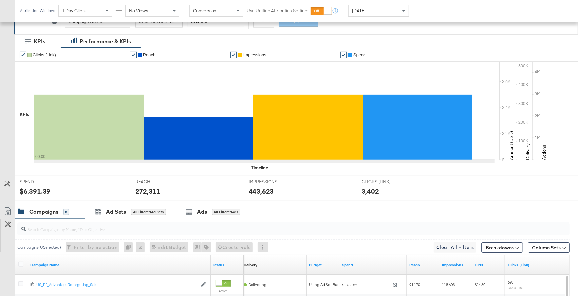
scroll to position [0, 0]
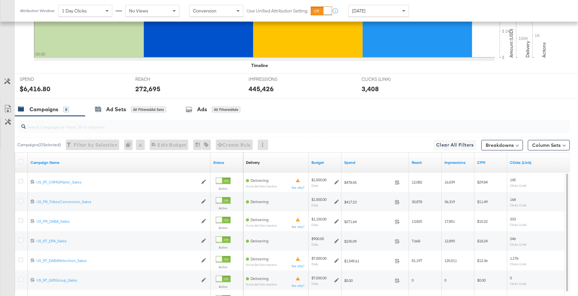
scroll to position [307, 0]
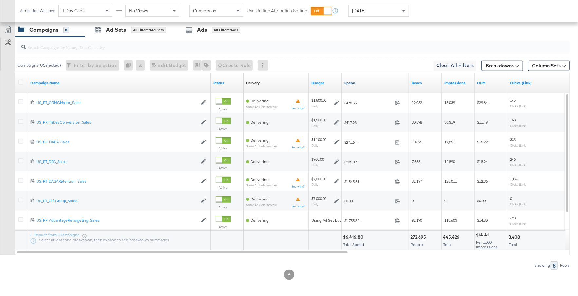
click at [367, 82] on link "Spend" at bounding box center [375, 83] width 62 height 5
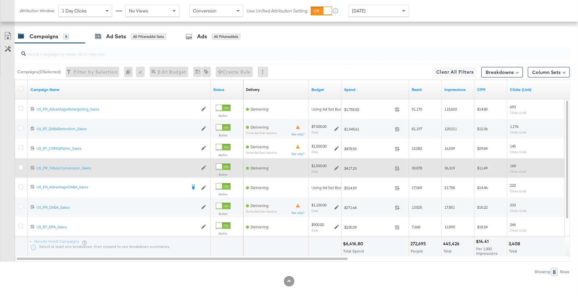
scroll to position [299, 0]
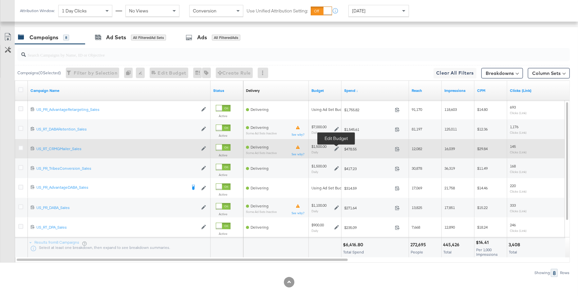
click at [337, 147] on icon at bounding box center [336, 149] width 5 height 5
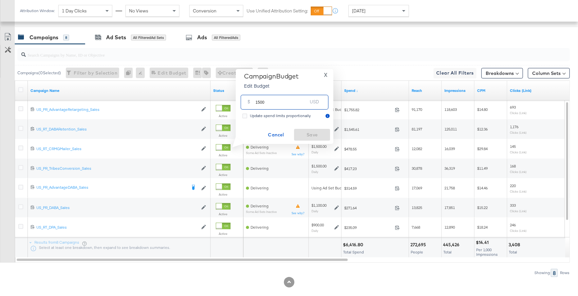
drag, startPoint x: 268, startPoint y: 104, endPoint x: 253, endPoint y: 104, distance: 14.7
click at [253, 104] on div "$ 1500 USD" at bounding box center [285, 102] width 88 height 15
type input "900"
click at [303, 135] on span "Save" at bounding box center [312, 135] width 31 height 8
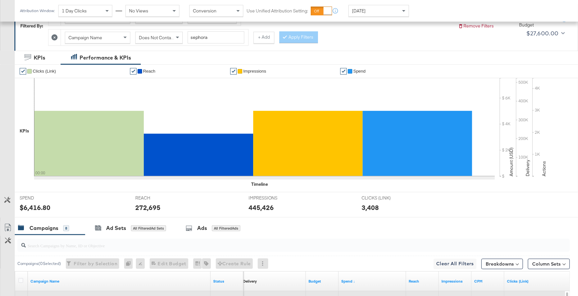
scroll to position [307, 0]
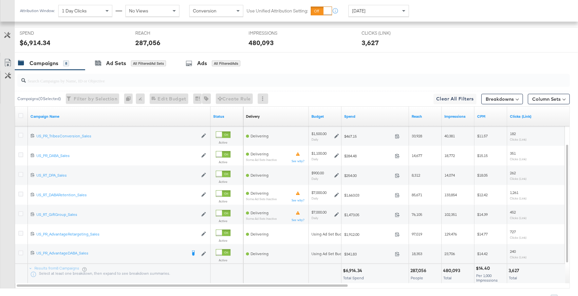
scroll to position [290, 0]
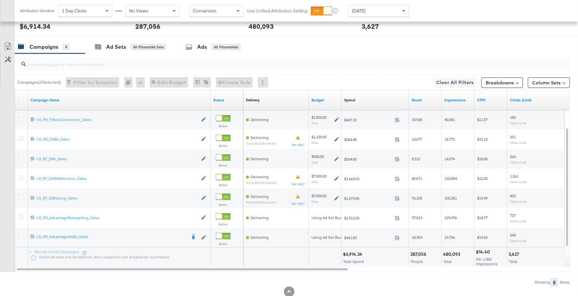
click at [371, 100] on link "Spend" at bounding box center [375, 100] width 62 height 5
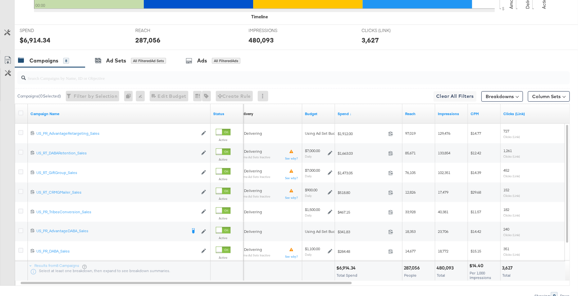
scroll to position [0, 0]
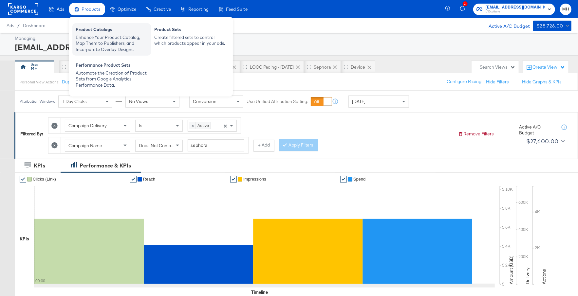
click at [92, 31] on div "Product Catalogs" at bounding box center [112, 31] width 72 height 8
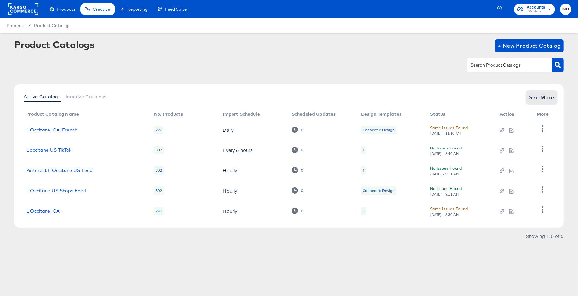
click at [552, 100] on span "See More" at bounding box center [542, 97] width 26 height 9
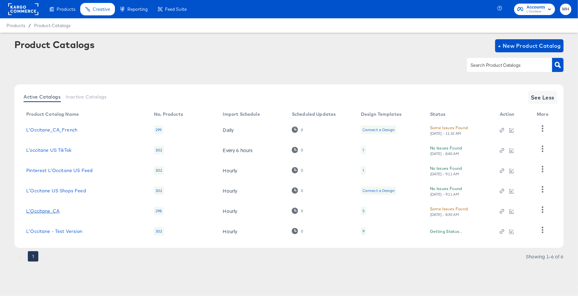
click at [56, 210] on link "L'Occitane_CA" at bounding box center [42, 211] width 33 height 5
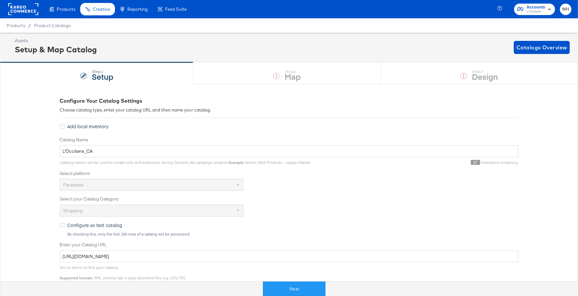
click at [27, 12] on rect at bounding box center [23, 9] width 30 height 12
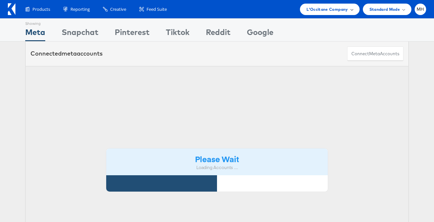
click at [342, 9] on span "L'Occitane Company" at bounding box center [326, 9] width 41 height 7
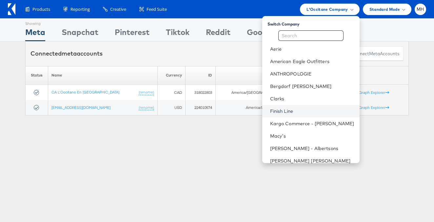
click at [309, 111] on link "Finish Line" at bounding box center [312, 111] width 84 height 7
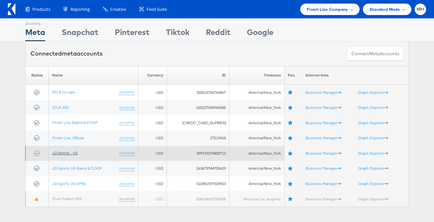
click at [72, 154] on link "JD Sports - US" at bounding box center [65, 153] width 26 height 5
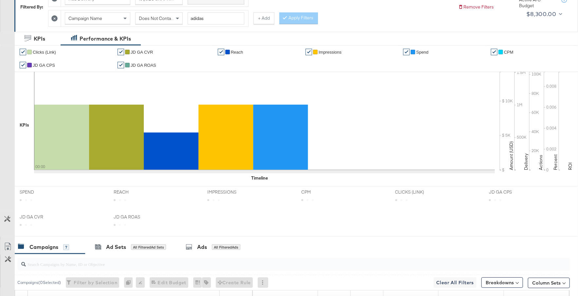
scroll to position [345, 0]
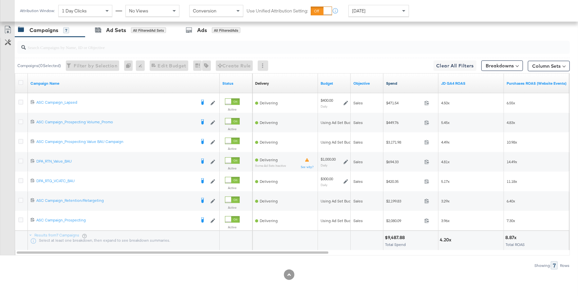
click at [403, 81] on link "Spend" at bounding box center [411, 83] width 50 height 5
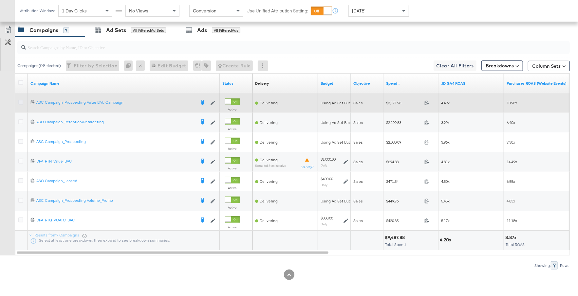
click at [23, 100] on icon at bounding box center [20, 102] width 5 height 5
click at [0, 0] on input "checkbox" at bounding box center [0, 0] width 0 height 0
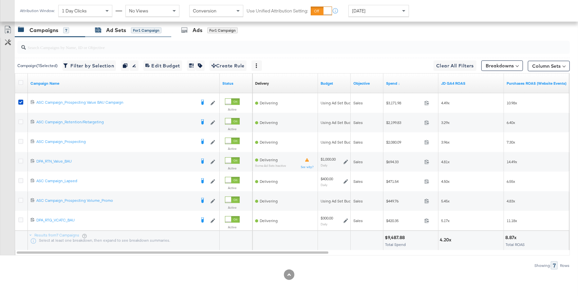
click at [131, 29] on div "for 1 Campaign" at bounding box center [146, 31] width 30 height 6
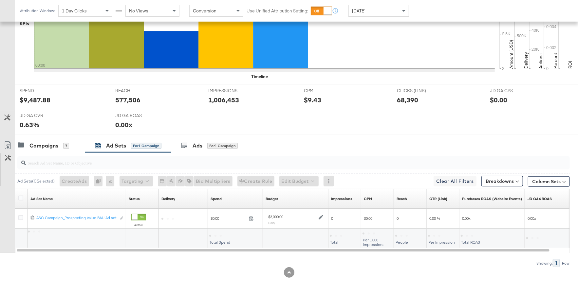
scroll to position [227, 0]
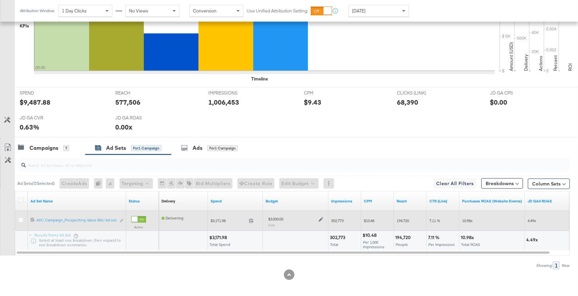
click at [321, 218] on icon at bounding box center [321, 220] width 5 height 5
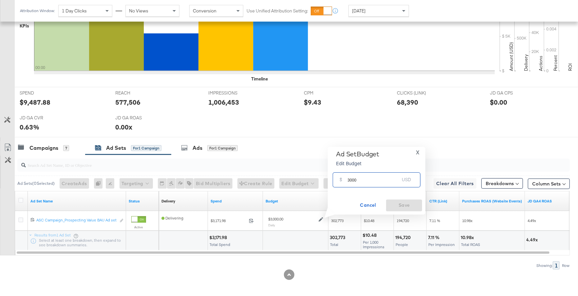
drag, startPoint x: 361, startPoint y: 180, endPoint x: 341, endPoint y: 180, distance: 19.7
click at [341, 180] on div "$ 3000 USD" at bounding box center [377, 180] width 88 height 15
type input "2800"
click at [410, 207] on span "Save" at bounding box center [404, 205] width 31 height 8
click at [52, 148] on div "Campaigns" at bounding box center [43, 148] width 29 height 8
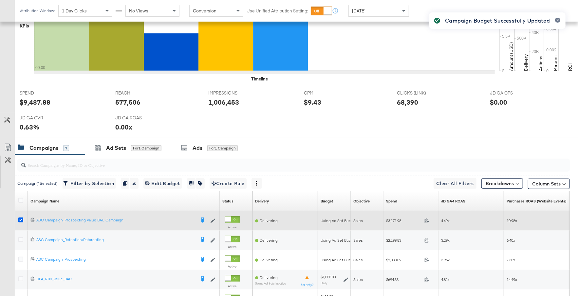
click at [21, 218] on icon at bounding box center [20, 220] width 5 height 5
click at [0, 0] on input "checkbox" at bounding box center [0, 0] width 0 height 0
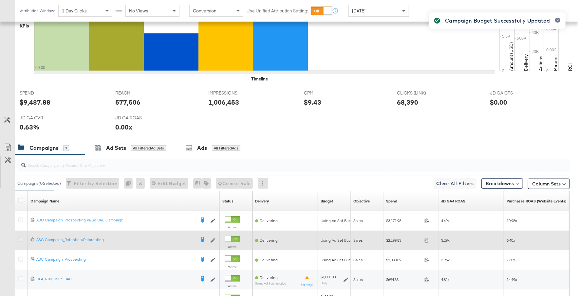
click at [21, 238] on icon at bounding box center [20, 240] width 5 height 5
click at [0, 0] on input "checkbox" at bounding box center [0, 0] width 0 height 0
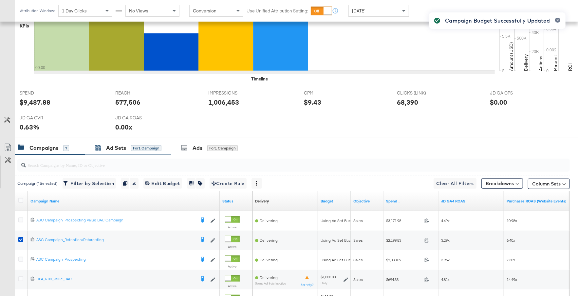
click at [106, 145] on div "Ad Sets" at bounding box center [116, 148] width 20 height 8
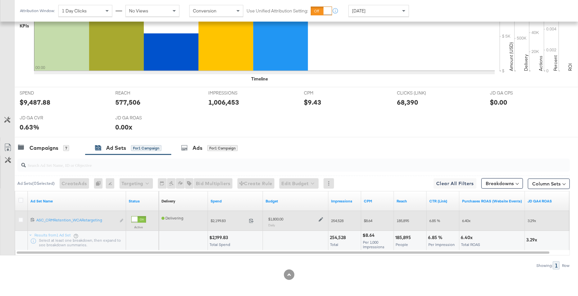
click at [321, 218] on icon at bounding box center [321, 220] width 5 height 5
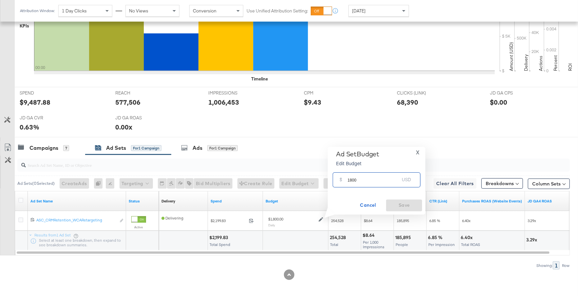
drag, startPoint x: 362, startPoint y: 181, endPoint x: 342, endPoint y: 181, distance: 20.0
click at [342, 181] on div "$ 1800 USD" at bounding box center [377, 180] width 88 height 15
type input "1400"
click at [396, 206] on span "Save" at bounding box center [404, 205] width 31 height 8
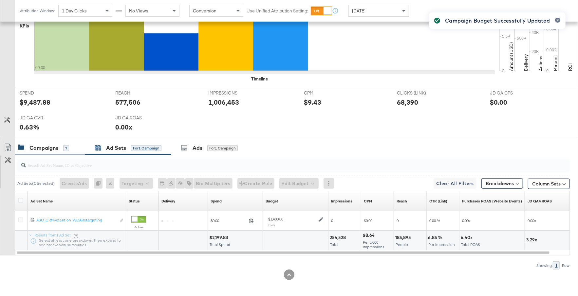
click at [55, 145] on div "Campaigns" at bounding box center [43, 148] width 29 height 8
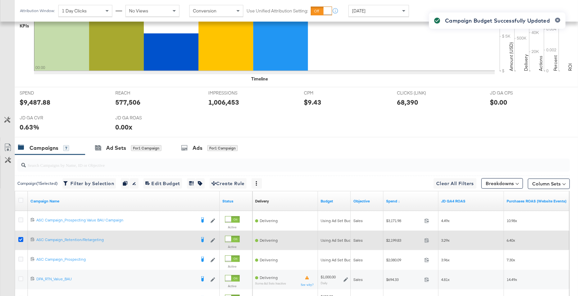
click at [23, 238] on icon at bounding box center [20, 240] width 5 height 5
click at [0, 0] on input "checkbox" at bounding box center [0, 0] width 0 height 0
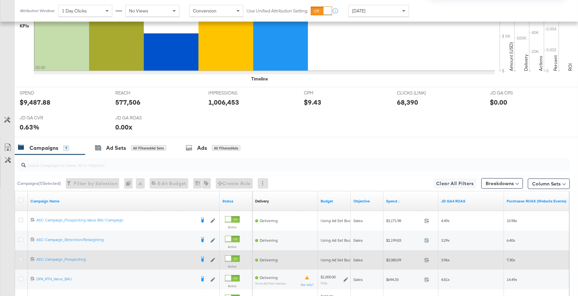
click at [19, 257] on icon at bounding box center [20, 259] width 5 height 5
click at [0, 0] on input "checkbox" at bounding box center [0, 0] width 0 height 0
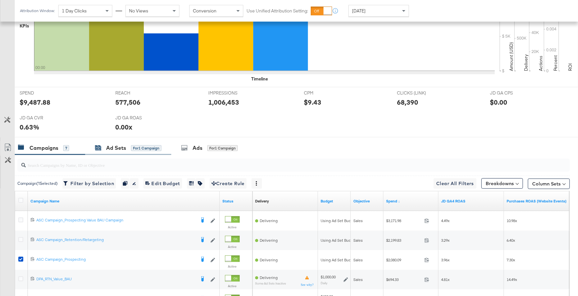
click at [129, 147] on div "Ad Sets for 1 Campaign" at bounding box center [128, 148] width 67 height 8
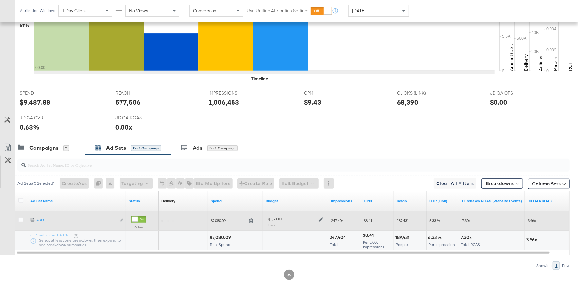
click at [319, 218] on icon at bounding box center [321, 220] width 5 height 5
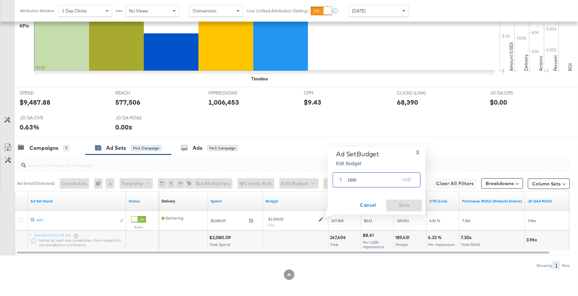
drag, startPoint x: 360, startPoint y: 182, endPoint x: 339, endPoint y: 182, distance: 21.0
click at [339, 182] on div "$ 1500 USD" at bounding box center [377, 180] width 88 height 15
type input "1300"
click at [398, 208] on span "Save" at bounding box center [404, 205] width 31 height 8
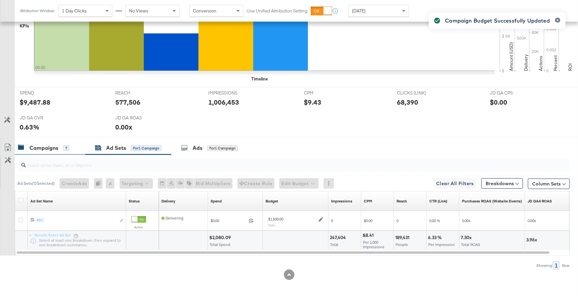
click at [48, 151] on div "Campaigns 7" at bounding box center [50, 148] width 70 height 14
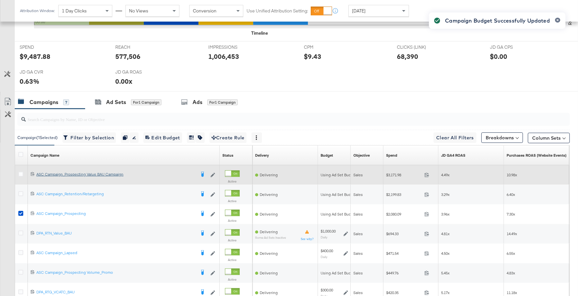
scroll to position [273, 0]
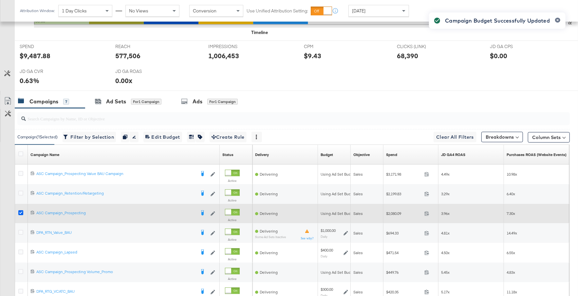
click at [22, 211] on icon at bounding box center [20, 213] width 5 height 5
click at [0, 0] on input "checkbox" at bounding box center [0, 0] width 0 height 0
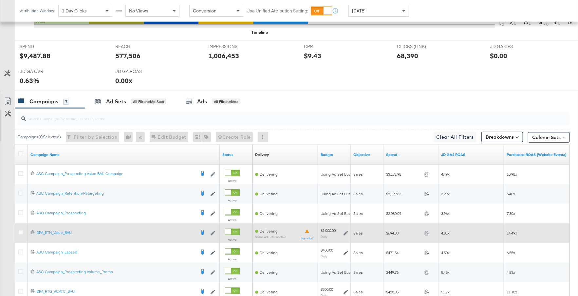
click at [346, 232] on icon at bounding box center [346, 233] width 5 height 5
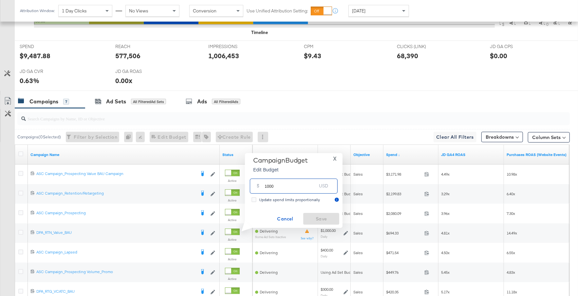
drag, startPoint x: 275, startPoint y: 187, endPoint x: 262, endPoint y: 187, distance: 12.4
click at [262, 187] on div "$ 1000 USD" at bounding box center [294, 186] width 88 height 15
type input "1700"
click at [328, 220] on span "Save" at bounding box center [321, 219] width 31 height 8
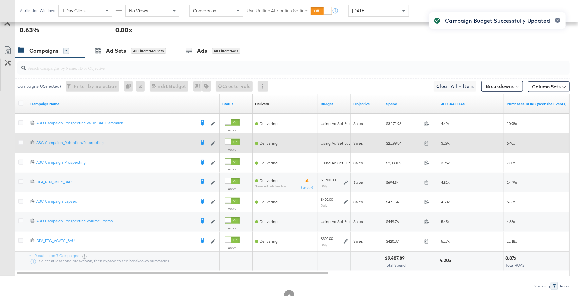
scroll to position [335, 0]
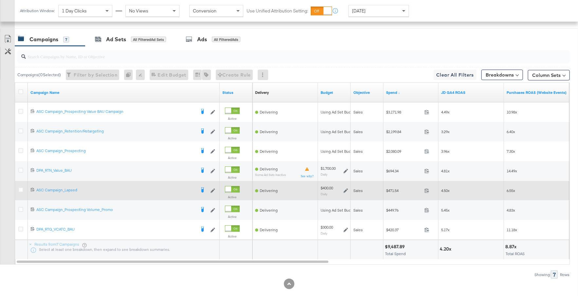
click at [347, 189] on icon at bounding box center [346, 191] width 5 height 5
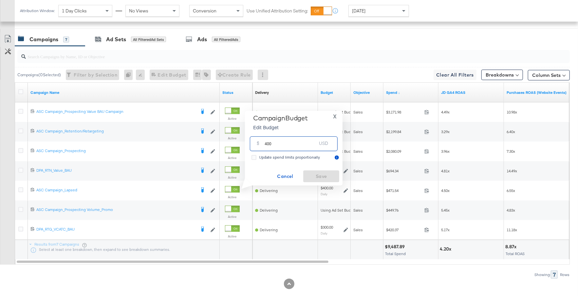
drag, startPoint x: 274, startPoint y: 145, endPoint x: 261, endPoint y: 145, distance: 12.8
click at [261, 145] on div "$ 400 USD" at bounding box center [294, 144] width 88 height 15
type input "600"
click at [328, 180] on span "Save" at bounding box center [321, 177] width 31 height 8
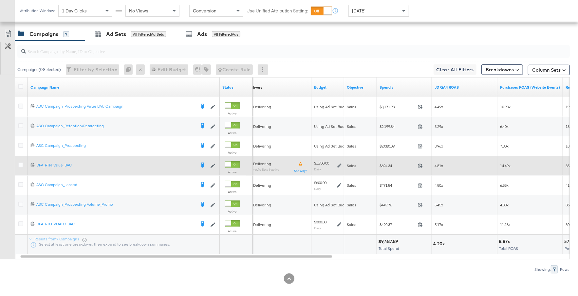
scroll to position [340, 0]
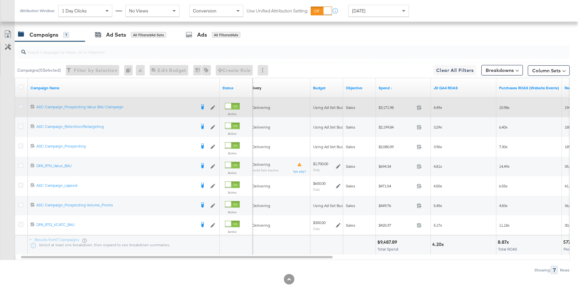
click at [21, 105] on icon at bounding box center [20, 107] width 5 height 5
click at [0, 0] on input "checkbox" at bounding box center [0, 0] width 0 height 0
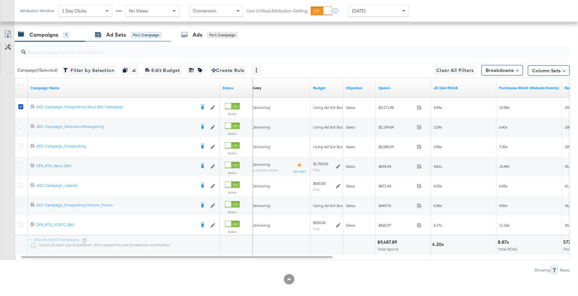
click at [143, 33] on div "for 1 Campaign" at bounding box center [146, 35] width 30 height 6
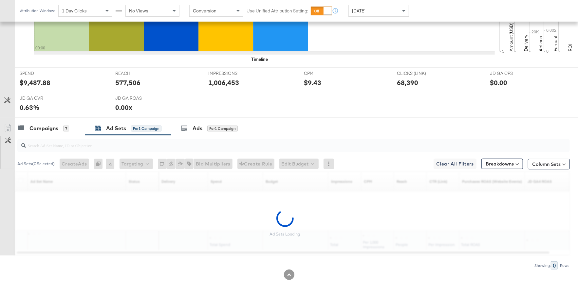
scroll to position [227, 0]
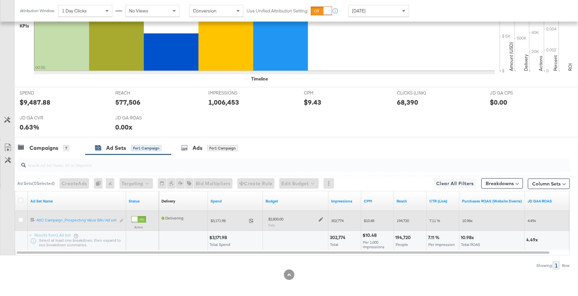
click at [321, 219] on icon at bounding box center [321, 220] width 5 height 5
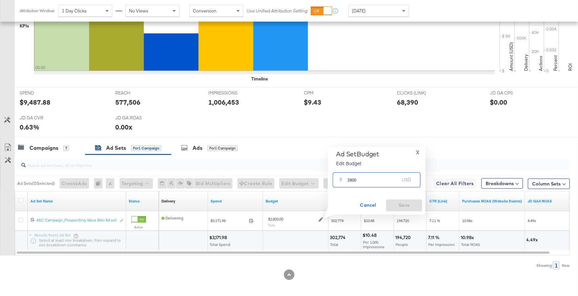
drag, startPoint x: 360, startPoint y: 180, endPoint x: 340, endPoint y: 180, distance: 20.0
click at [340, 180] on div "$ 2800 USD" at bounding box center [377, 180] width 88 height 15
type input "1"
type input "2400"
click at [402, 206] on span "Save" at bounding box center [404, 205] width 31 height 8
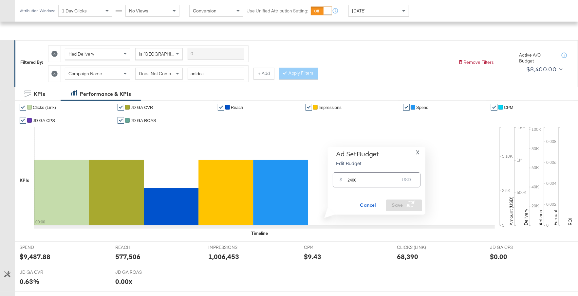
scroll to position [0, 0]
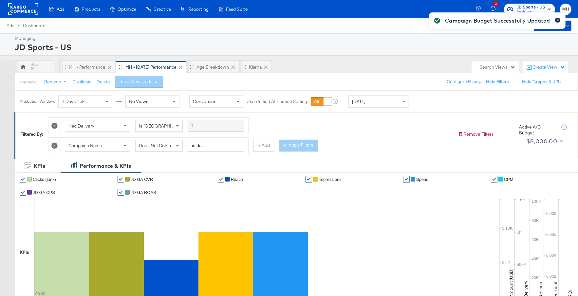
click at [558, 20] on icon "button" at bounding box center [558, 20] width 2 height 2
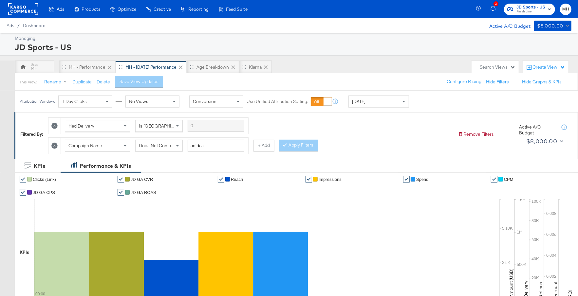
click at [540, 12] on span "Finish Line" at bounding box center [531, 11] width 29 height 5
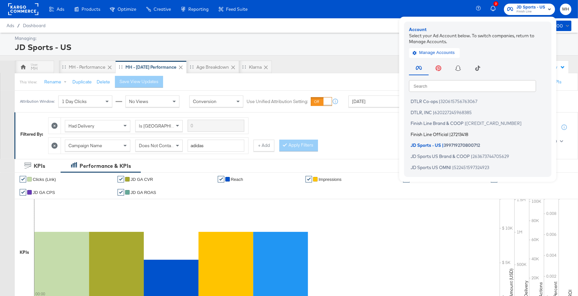
click at [455, 135] on span "27213418" at bounding box center [459, 134] width 17 height 5
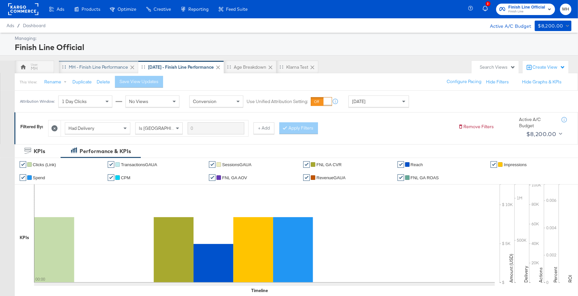
click at [105, 68] on div "MH - Finish Line Performance" at bounding box center [98, 67] width 59 height 6
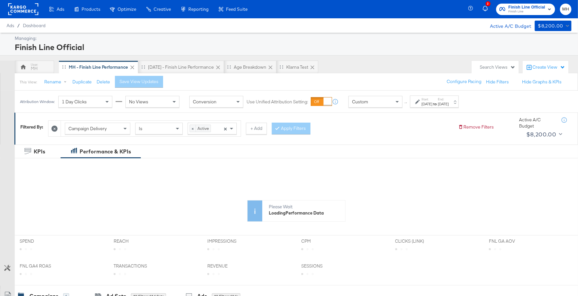
click at [432, 105] on div "[DATE]" at bounding box center [427, 104] width 11 height 5
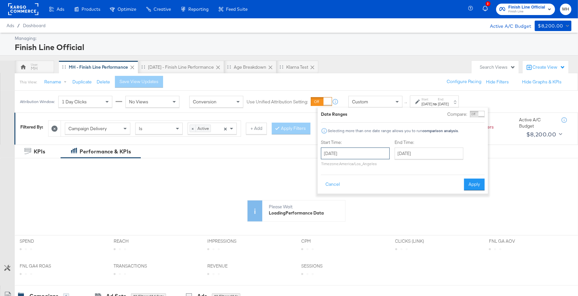
click at [369, 153] on input "[DATE]" at bounding box center [355, 154] width 69 height 12
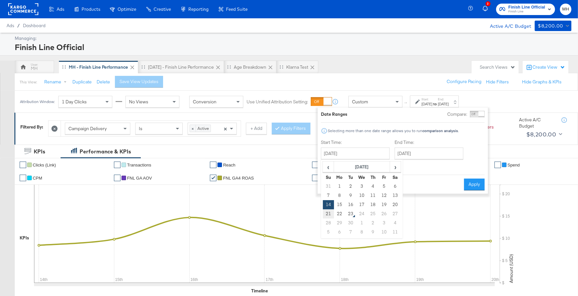
click at [330, 217] on td "21" at bounding box center [328, 214] width 11 height 9
type input "[DATE]"
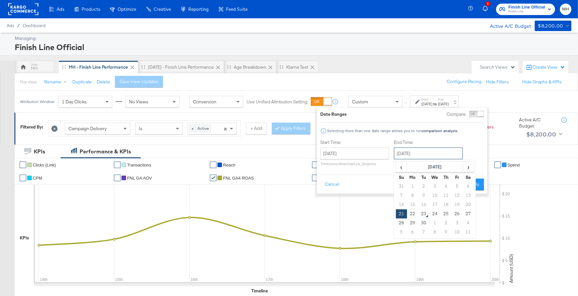
click at [420, 158] on input "[DATE]" at bounding box center [428, 154] width 69 height 12
click at [412, 212] on td "22" at bounding box center [412, 214] width 11 height 9
type input "[DATE]"
click at [475, 186] on button "Apply" at bounding box center [475, 185] width 21 height 12
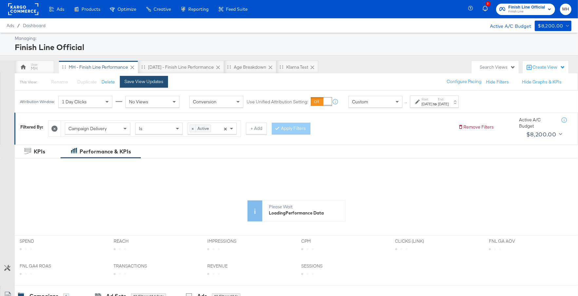
click at [146, 84] on div "Save View Updates" at bounding box center [143, 82] width 39 height 6
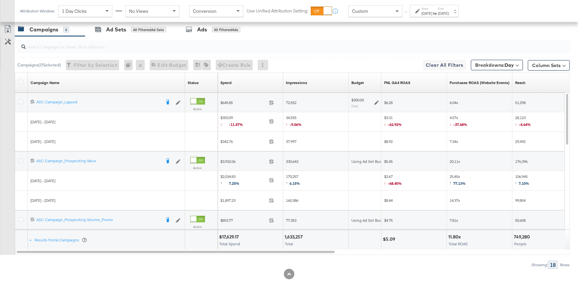
scroll to position [331, 0]
click at [410, 81] on link "FNL GA4 ROAS" at bounding box center [414, 82] width 60 height 5
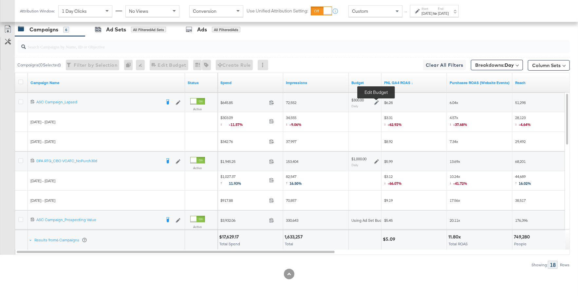
click at [376, 101] on icon at bounding box center [376, 103] width 5 height 5
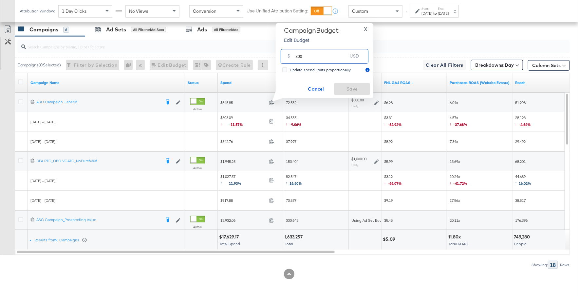
drag, startPoint x: 304, startPoint y: 56, endPoint x: 295, endPoint y: 56, distance: 9.2
click at [295, 56] on div "$ 300 USD" at bounding box center [325, 56] width 88 height 15
type input "500"
click at [342, 89] on span "Save" at bounding box center [352, 89] width 31 height 8
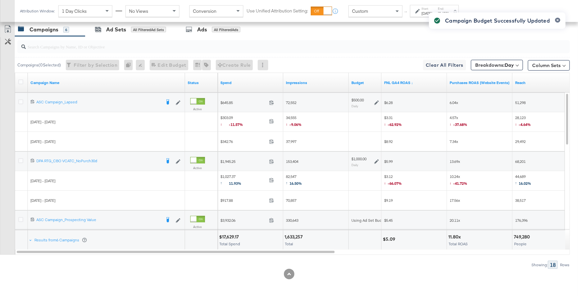
click at [377, 160] on icon at bounding box center [376, 162] width 5 height 5
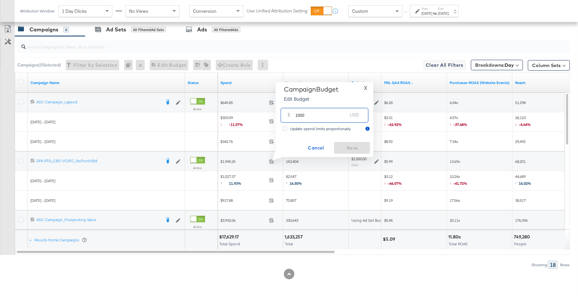
drag, startPoint x: 305, startPoint y: 116, endPoint x: 290, endPoint y: 116, distance: 15.1
click at [290, 116] on div "$ 1000 USD" at bounding box center [325, 115] width 88 height 15
type input "1600"
click at [358, 146] on span "Save" at bounding box center [352, 148] width 31 height 8
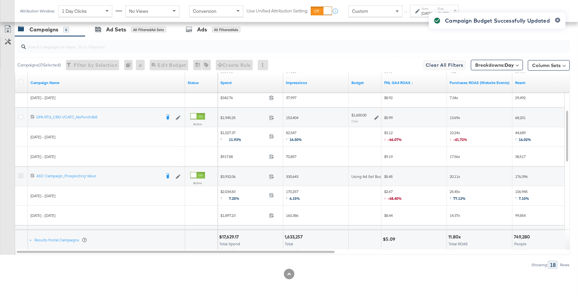
click at [21, 174] on icon at bounding box center [20, 176] width 5 height 5
click at [0, 0] on input "checkbox" at bounding box center [0, 0] width 0 height 0
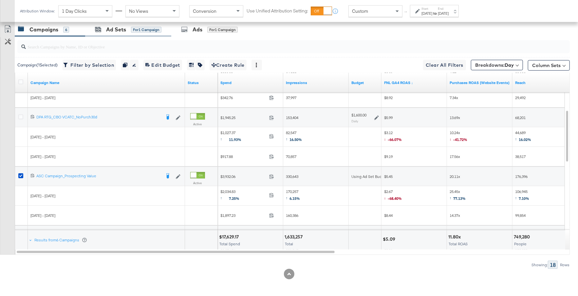
click at [144, 33] on div "Ad Sets for 1 Campaign" at bounding box center [128, 30] width 86 height 14
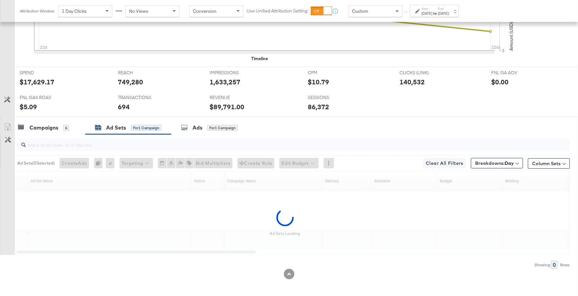
scroll to position [252, 0]
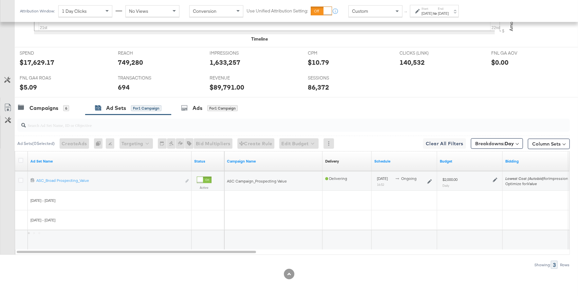
click at [493, 178] on icon at bounding box center [495, 180] width 5 height 5
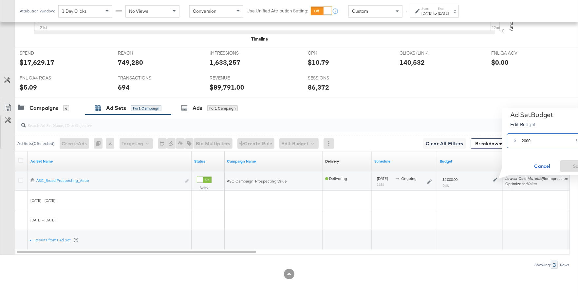
drag, startPoint x: 533, startPoint y: 143, endPoint x: 512, endPoint y: 143, distance: 21.0
click at [512, 143] on div "$ 2000 USD" at bounding box center [551, 141] width 88 height 15
type input "2500"
click at [567, 168] on span "Save" at bounding box center [578, 166] width 31 height 8
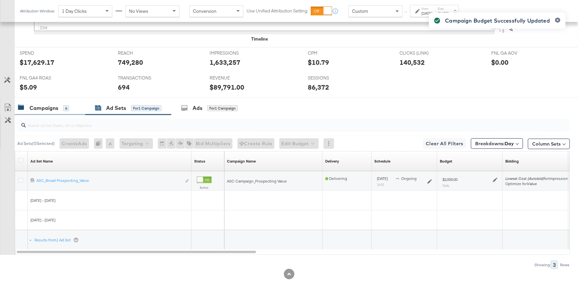
click at [59, 107] on div "Campaigns 6" at bounding box center [43, 109] width 51 height 8
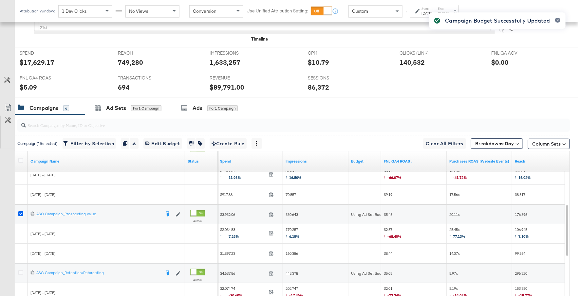
click at [20, 212] on icon at bounding box center [20, 214] width 5 height 5
click at [0, 0] on input "checkbox" at bounding box center [0, 0] width 0 height 0
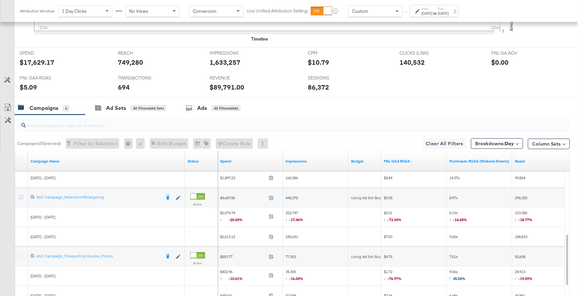
click at [21, 196] on icon at bounding box center [20, 197] width 5 height 5
click at [0, 0] on input "checkbox" at bounding box center [0, 0] width 0 height 0
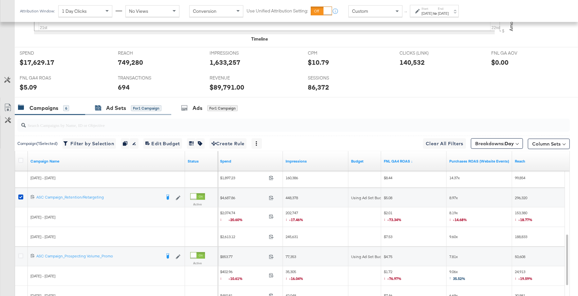
click at [147, 107] on div "for 1 Campaign" at bounding box center [146, 108] width 30 height 6
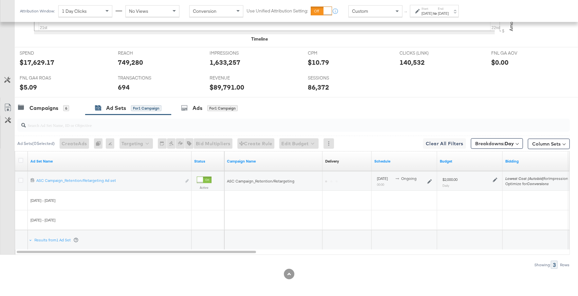
click at [492, 179] on div at bounding box center [494, 180] width 6 height 6
click at [495, 179] on icon at bounding box center [495, 180] width 5 height 5
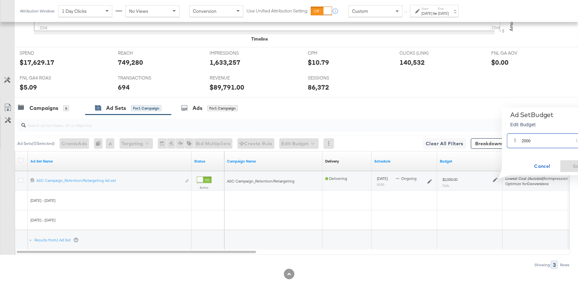
drag, startPoint x: 538, startPoint y: 141, endPoint x: 518, endPoint y: 142, distance: 20.3
click at [517, 142] on div "$ 2000 USD" at bounding box center [551, 141] width 88 height 15
type input "1200"
click at [569, 166] on span "Save" at bounding box center [578, 166] width 31 height 8
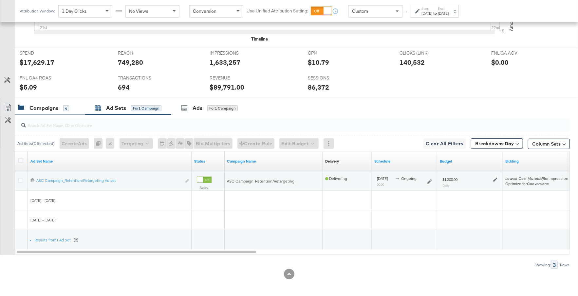
click at [59, 110] on div "Campaigns 6" at bounding box center [43, 109] width 51 height 8
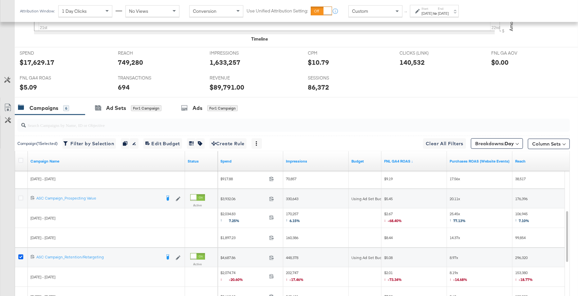
click at [21, 255] on icon at bounding box center [20, 257] width 5 height 5
click at [0, 0] on input "checkbox" at bounding box center [0, 0] width 0 height 0
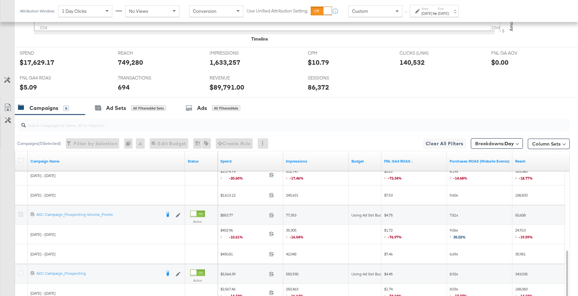
click at [20, 213] on icon at bounding box center [20, 214] width 5 height 5
click at [0, 0] on input "checkbox" at bounding box center [0, 0] width 0 height 0
click at [21, 213] on icon at bounding box center [20, 214] width 5 height 5
click at [0, 0] on input "checkbox" at bounding box center [0, 0] width 0 height 0
click at [19, 271] on icon at bounding box center [20, 273] width 5 height 5
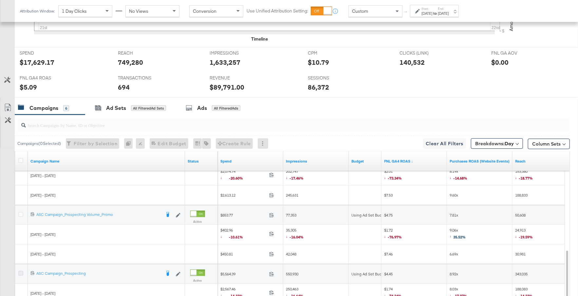
click at [0, 0] on input "checkbox" at bounding box center [0, 0] width 0 height 0
click at [135, 112] on div "Ad Sets for 1 Campaign" at bounding box center [128, 108] width 86 height 14
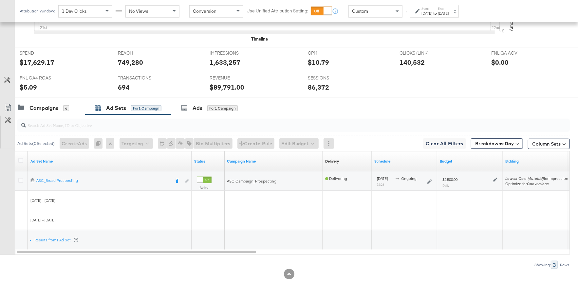
click at [496, 178] on icon at bounding box center [495, 180] width 5 height 5
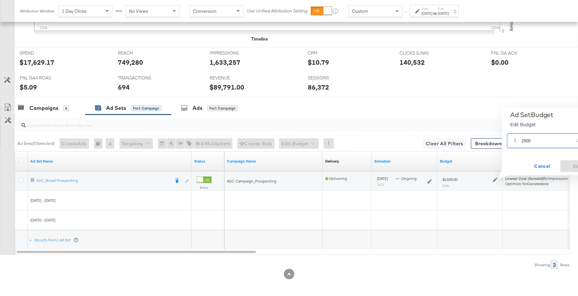
drag, startPoint x: 535, startPoint y: 141, endPoint x: 516, endPoint y: 141, distance: 19.0
click at [516, 141] on div "$ 2500 USD" at bounding box center [551, 141] width 88 height 15
type input "1200"
click at [572, 168] on span "Save" at bounding box center [578, 166] width 31 height 8
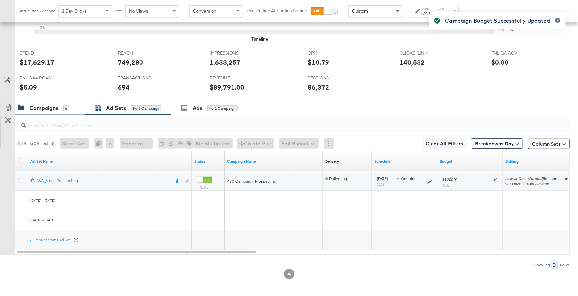
click at [43, 113] on div "Campaigns 6" at bounding box center [50, 108] width 70 height 14
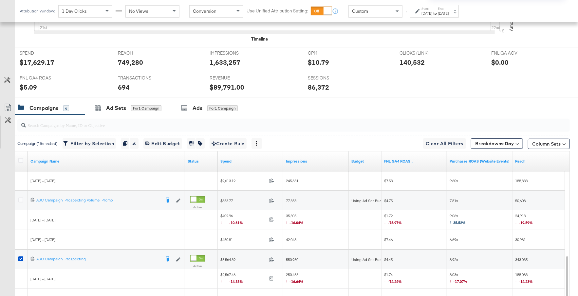
scroll to position [331, 0]
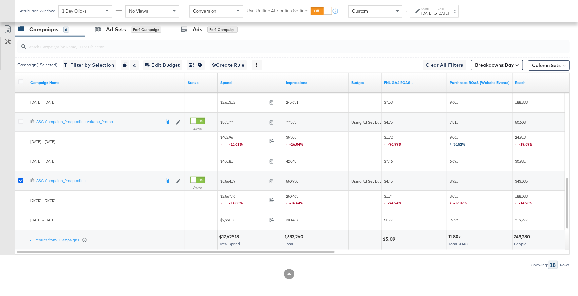
click at [21, 179] on icon at bounding box center [20, 180] width 5 height 5
click at [0, 0] on input "checkbox" at bounding box center [0, 0] width 0 height 0
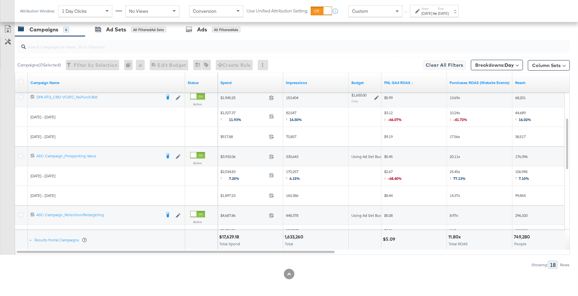
scroll to position [0, 0]
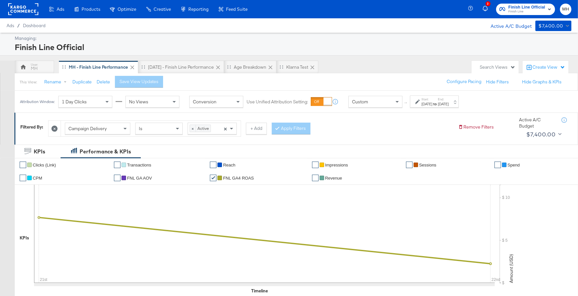
click at [24, 11] on rect at bounding box center [23, 9] width 30 height 12
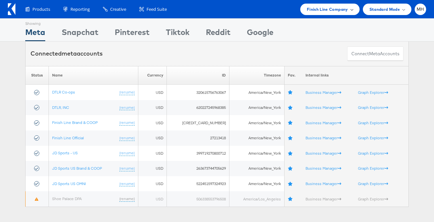
click at [337, 4] on div "Finish Line Company" at bounding box center [329, 9] width 59 height 11
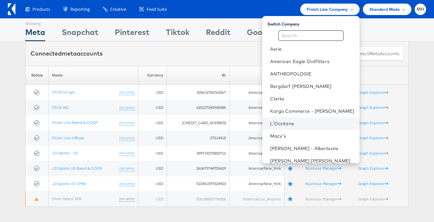
click at [300, 123] on link "L'Occitane" at bounding box center [312, 124] width 84 height 7
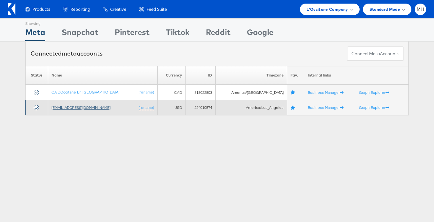
click at [72, 108] on link "[EMAIL_ADDRESS][DOMAIN_NAME]" at bounding box center [80, 107] width 59 height 5
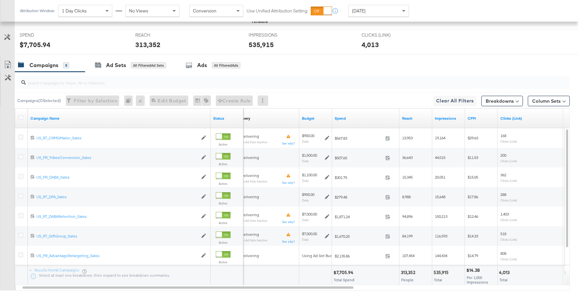
scroll to position [307, 0]
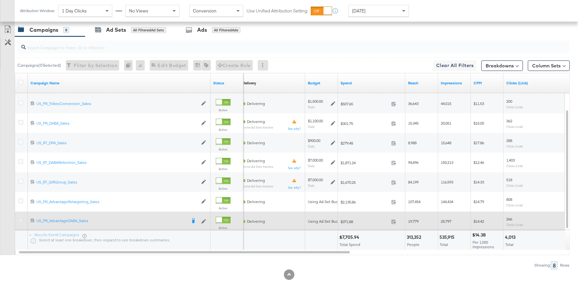
click at [21, 219] on icon at bounding box center [20, 221] width 5 height 5
click at [0, 0] on input "checkbox" at bounding box center [0, 0] width 0 height 0
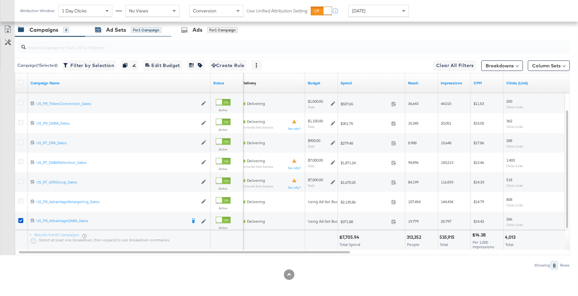
click at [154, 29] on div "for 1 Campaign" at bounding box center [146, 30] width 30 height 6
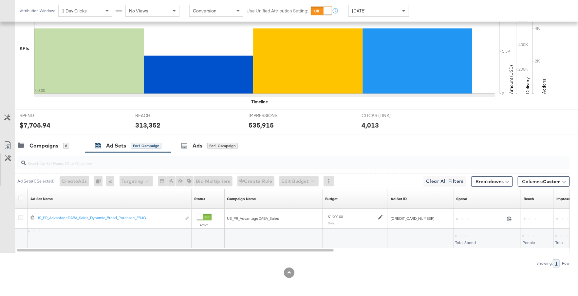
scroll to position [189, 0]
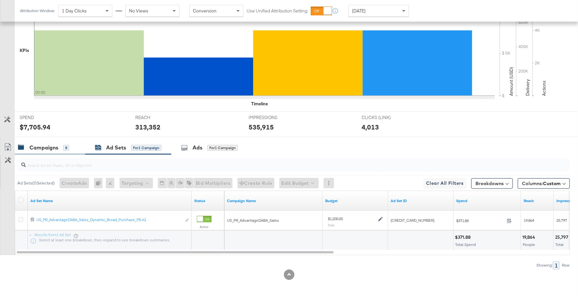
click at [53, 147] on div "Campaigns" at bounding box center [43, 148] width 29 height 8
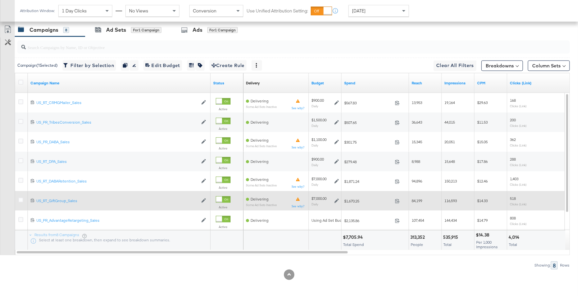
click at [336, 199] on icon at bounding box center [336, 201] width 5 height 5
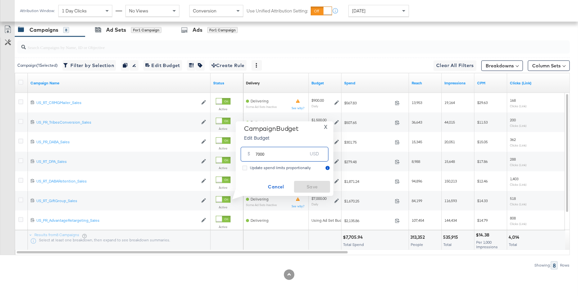
drag, startPoint x: 272, startPoint y: 154, endPoint x: 251, endPoint y: 154, distance: 20.3
click at [251, 154] on div "$ 7000 USD" at bounding box center [285, 154] width 88 height 15
type input "8000"
click at [303, 187] on span "Save" at bounding box center [312, 187] width 31 height 8
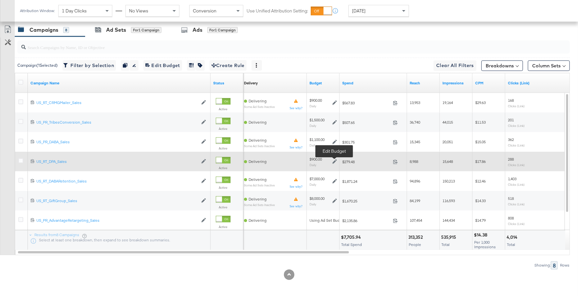
click at [335, 160] on icon at bounding box center [335, 162] width 5 height 5
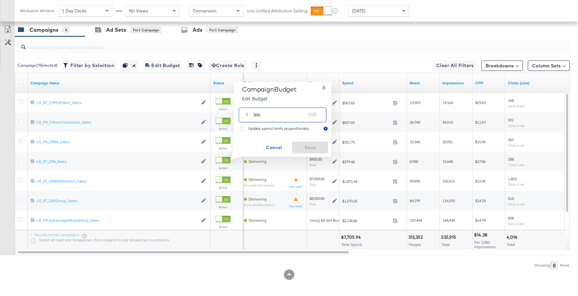
drag, startPoint x: 269, startPoint y: 113, endPoint x: 247, endPoint y: 113, distance: 21.3
click at [247, 113] on div "$ 900 USD" at bounding box center [283, 115] width 88 height 15
drag, startPoint x: 262, startPoint y: 118, endPoint x: 252, endPoint y: 118, distance: 10.8
click at [252, 118] on div "$ 900 USD" at bounding box center [283, 115] width 88 height 15
type input "1200"
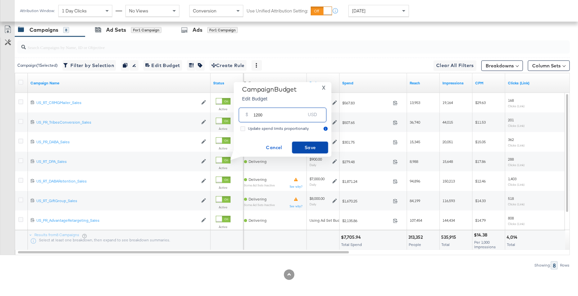
click at [300, 144] on span "Save" at bounding box center [310, 148] width 31 height 8
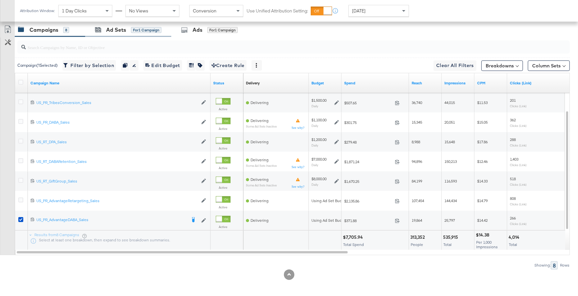
click at [112, 35] on div "Ad Sets for 1 Campaign" at bounding box center [128, 30] width 86 height 14
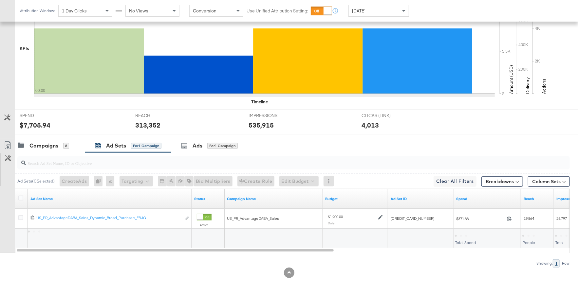
scroll to position [189, 0]
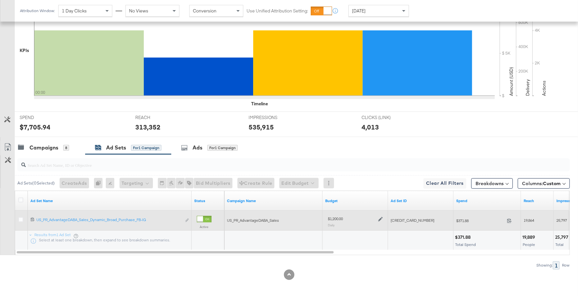
click at [378, 218] on icon at bounding box center [380, 219] width 5 height 5
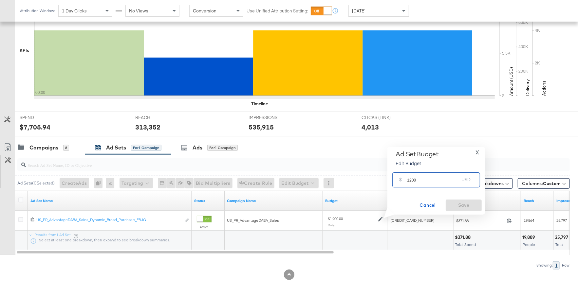
drag, startPoint x: 420, startPoint y: 182, endPoint x: 400, endPoint y: 181, distance: 19.7
click at [400, 181] on div "$ 1200 USD" at bounding box center [436, 180] width 88 height 15
type input "1500"
click at [454, 202] on span "Save" at bounding box center [463, 205] width 31 height 8
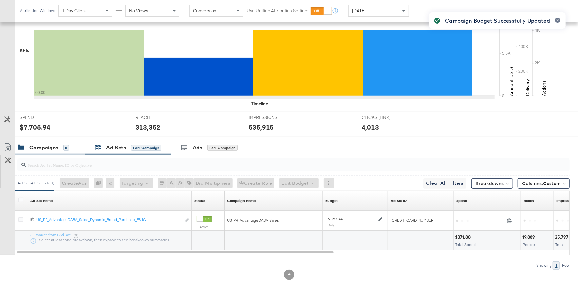
click at [46, 147] on div "Campaigns" at bounding box center [43, 148] width 29 height 8
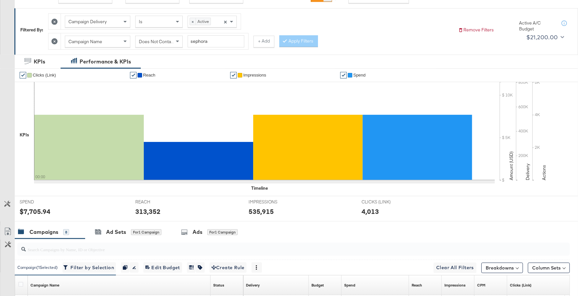
scroll to position [307, 0]
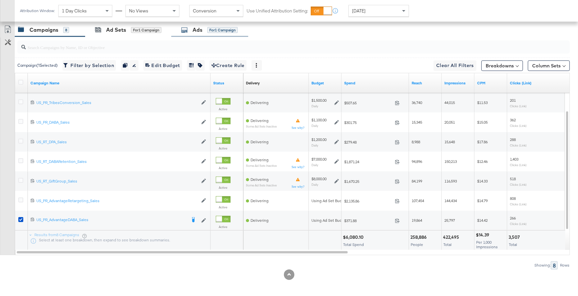
click at [203, 29] on div "Ads for 1 Campaign" at bounding box center [209, 30] width 57 height 8
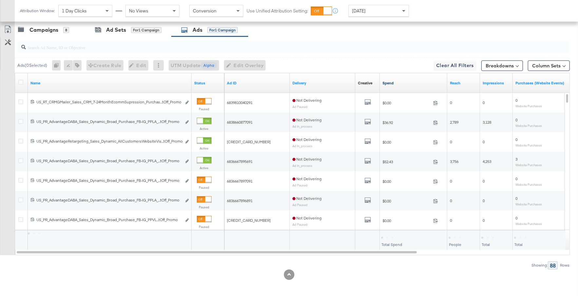
click at [403, 81] on link "Spend" at bounding box center [414, 83] width 62 height 5
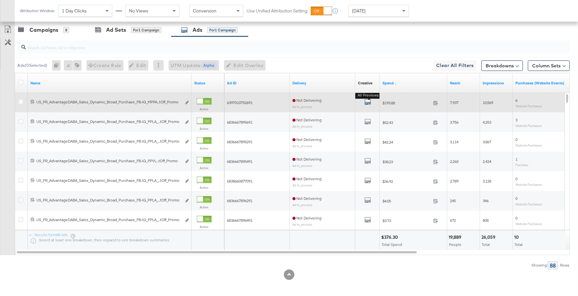
click at [368, 103] on icon "default" at bounding box center [368, 102] width 7 height 7
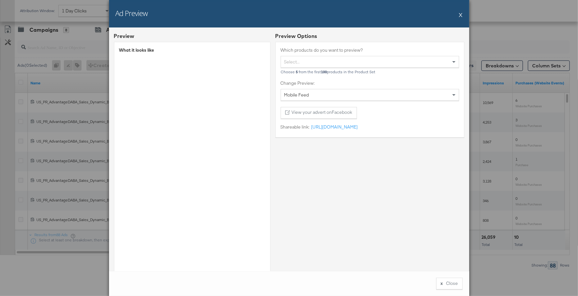
click at [461, 14] on button "X" at bounding box center [461, 14] width 4 height 13
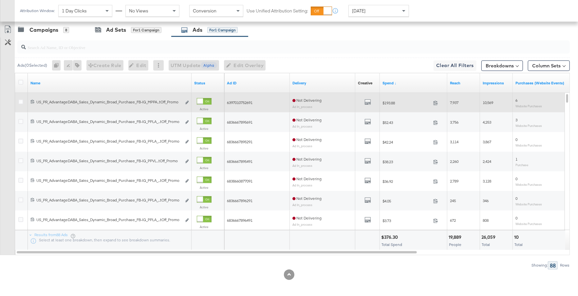
click at [203, 101] on div at bounding box center [200, 102] width 6 height 6
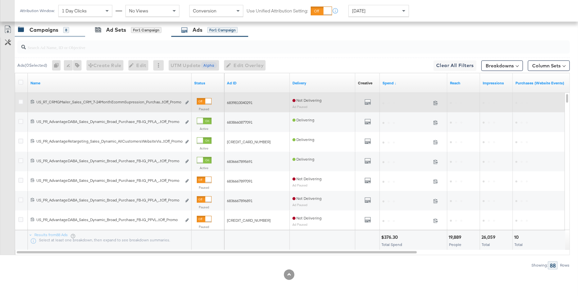
click at [41, 34] on div "Campaigns 8" at bounding box center [50, 30] width 70 height 14
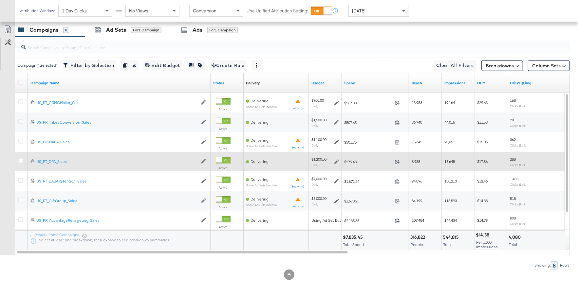
click at [338, 161] on icon at bounding box center [336, 162] width 5 height 5
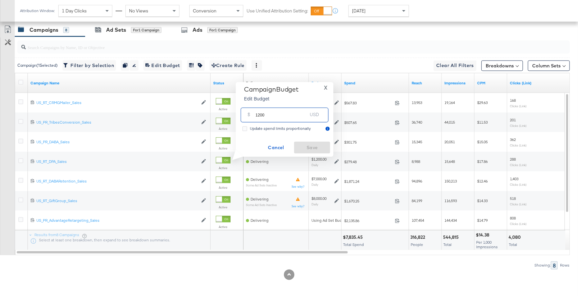
drag, startPoint x: 273, startPoint y: 115, endPoint x: 250, endPoint y: 115, distance: 22.9
click at [249, 115] on div "$ 1200 USD" at bounding box center [285, 115] width 88 height 15
type input "1600"
click at [317, 146] on span "Save" at bounding box center [312, 148] width 31 height 8
